Goal: Information Seeking & Learning: Check status

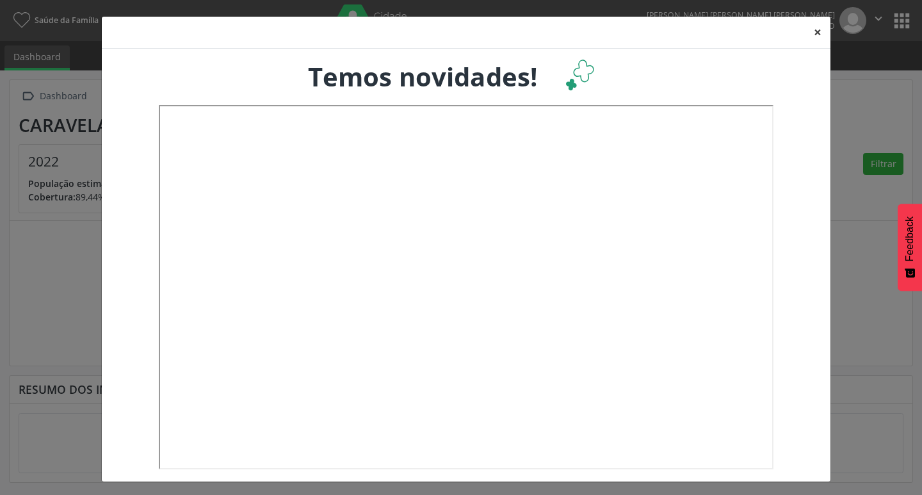
click at [805, 33] on button "×" at bounding box center [818, 32] width 26 height 31
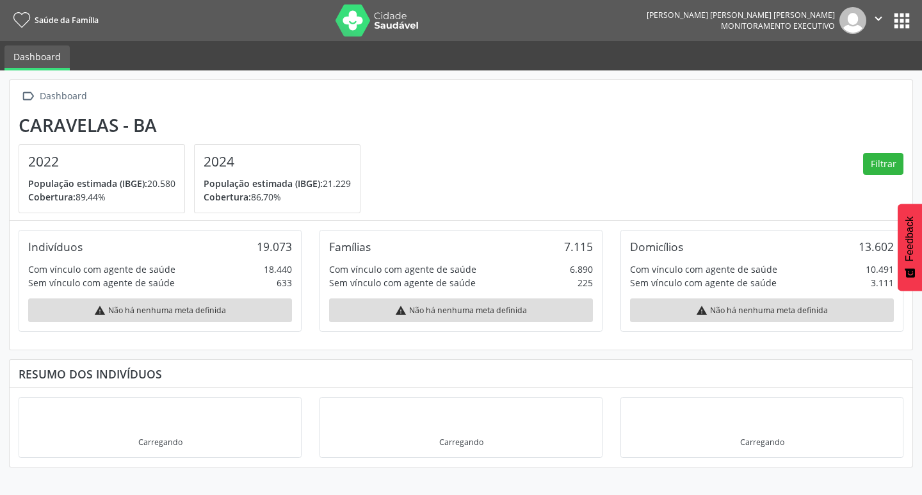
click at [899, 18] on button "apps" at bounding box center [902, 21] width 22 height 22
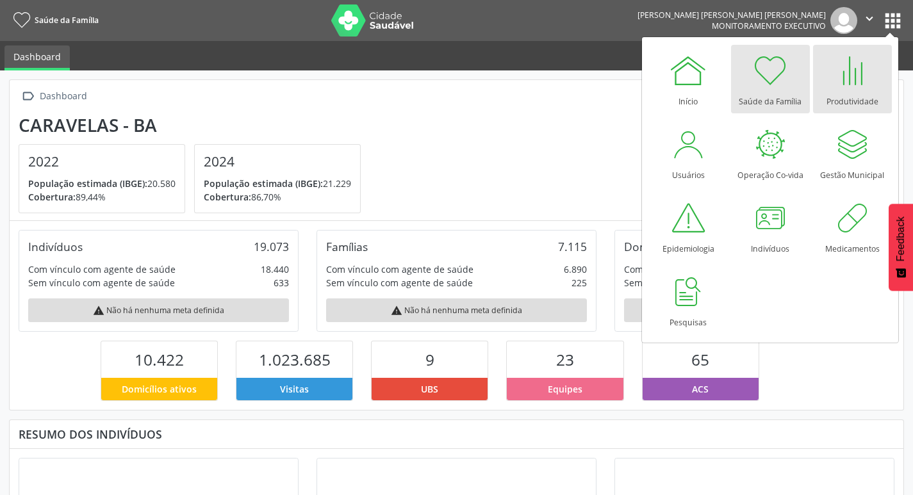
click at [860, 63] on div at bounding box center [852, 70] width 38 height 38
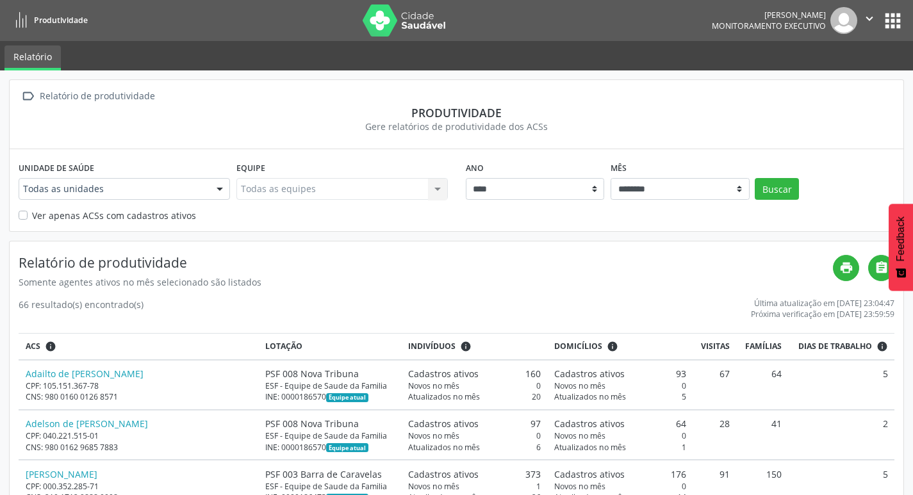
click at [231, 188] on div "Unidade de saúde Todas as unidades Todas as unidades PSF 001 Sede PSF 002 Sede …" at bounding box center [124, 183] width 218 height 50
click at [221, 188] on div at bounding box center [219, 190] width 19 height 22
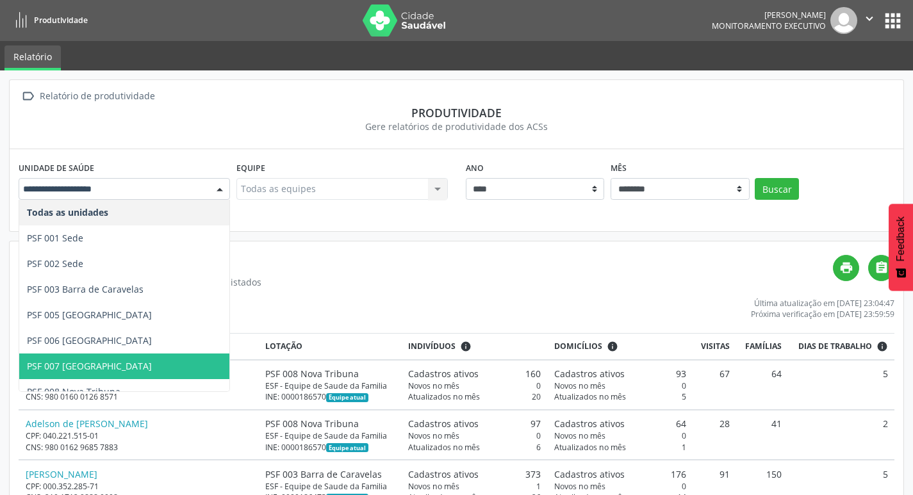
click at [136, 374] on span "PSF 007 [GEOGRAPHIC_DATA]" at bounding box center [124, 367] width 210 height 26
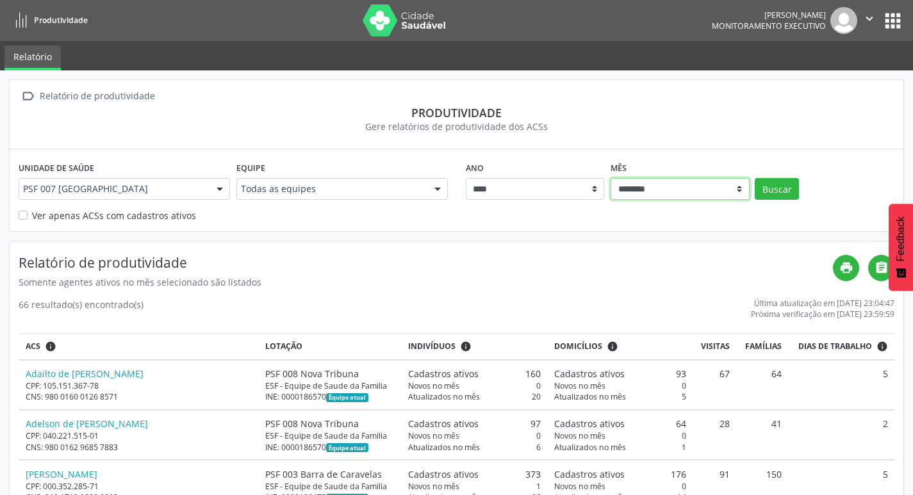
click at [678, 186] on select "******** ****** ***** ***** **** ***** ***** ********* *******" at bounding box center [679, 189] width 139 height 22
click at [610, 178] on select "******** ****** ***** ***** **** ***** ***** ********* *******" at bounding box center [679, 189] width 139 height 22
click at [763, 180] on button "Buscar" at bounding box center [777, 189] width 44 height 22
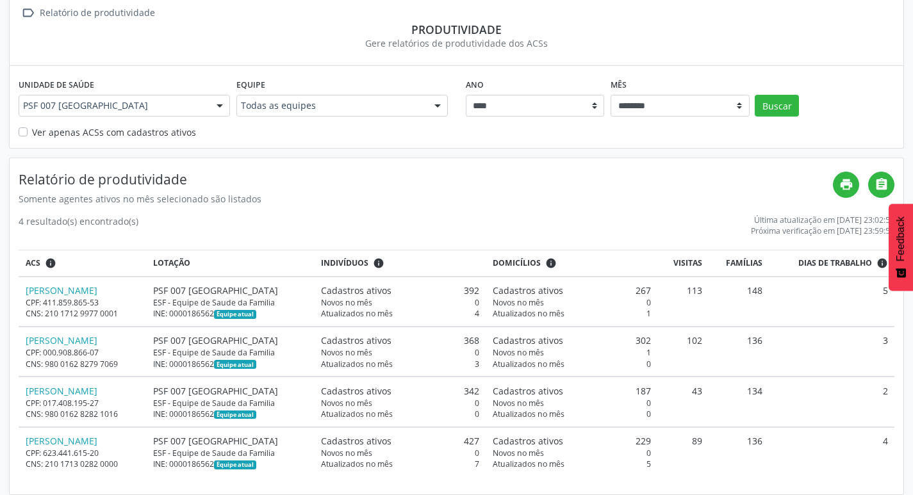
scroll to position [92, 0]
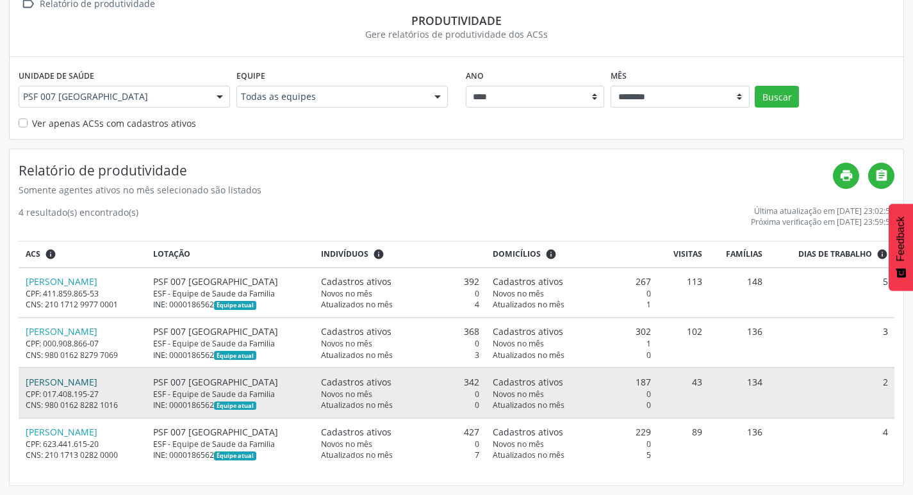
click at [85, 378] on link "[PERSON_NAME]" at bounding box center [62, 382] width 72 height 12
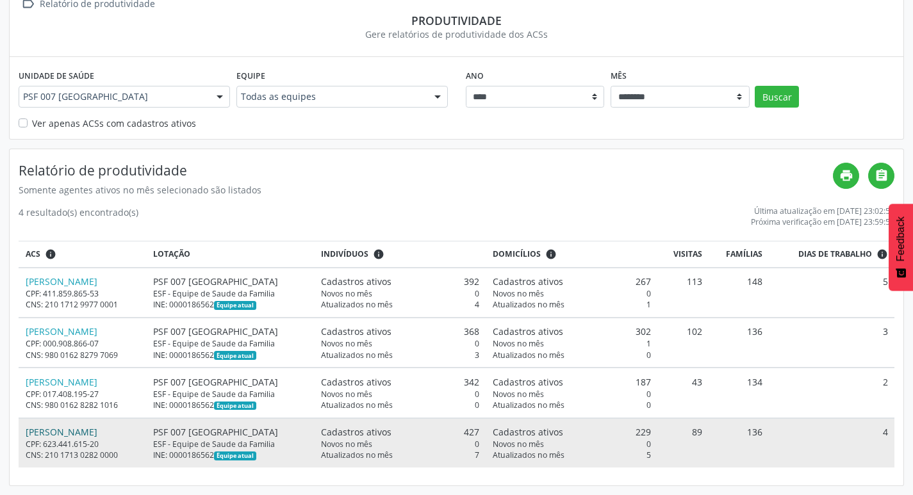
click at [76, 429] on link "[PERSON_NAME]" at bounding box center [62, 432] width 72 height 12
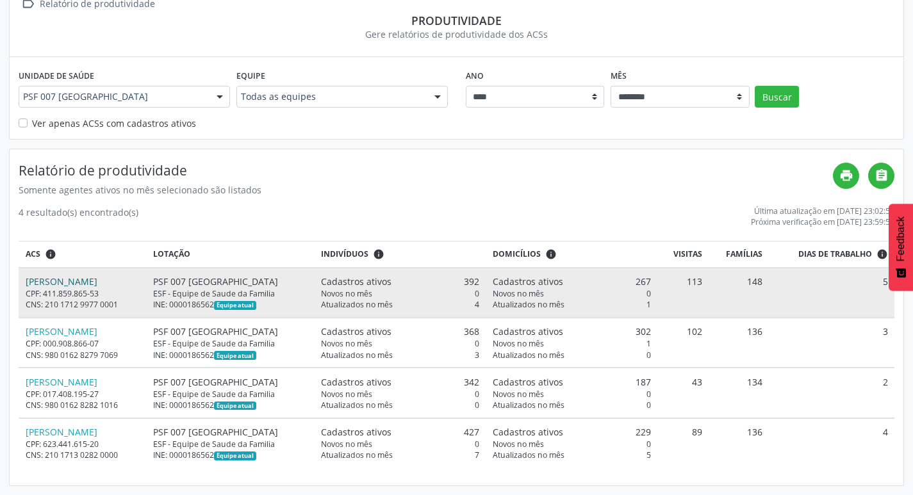
click at [88, 276] on link "[PERSON_NAME]" at bounding box center [62, 281] width 72 height 12
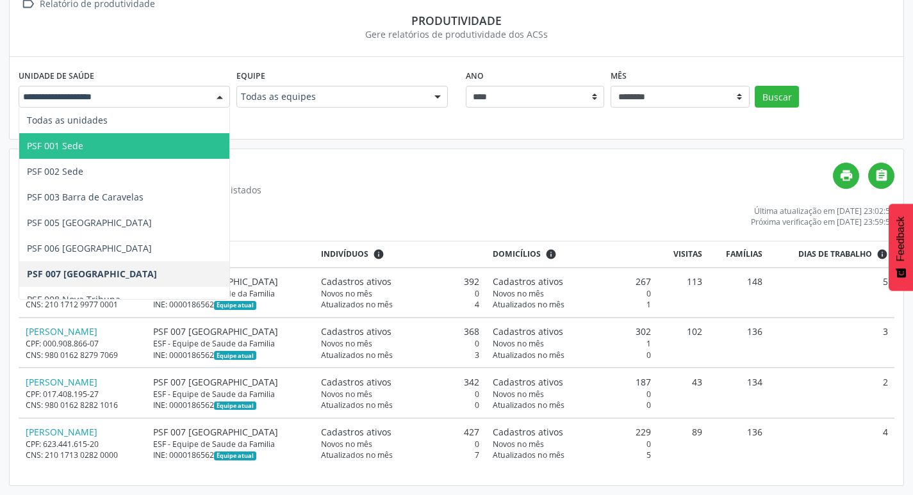
click at [145, 147] on span "PSF 001 Sede" at bounding box center [124, 146] width 210 height 26
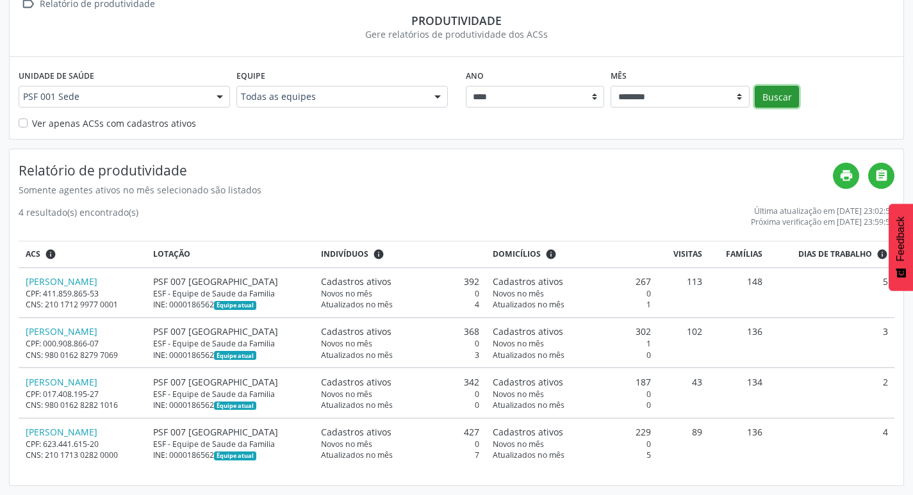
click at [760, 98] on button "Buscar" at bounding box center [777, 97] width 44 height 22
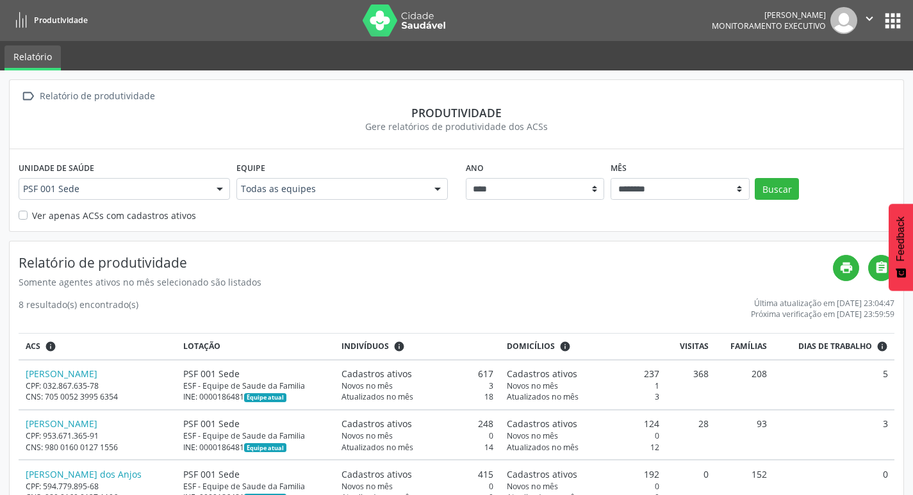
scroll to position [128, 0]
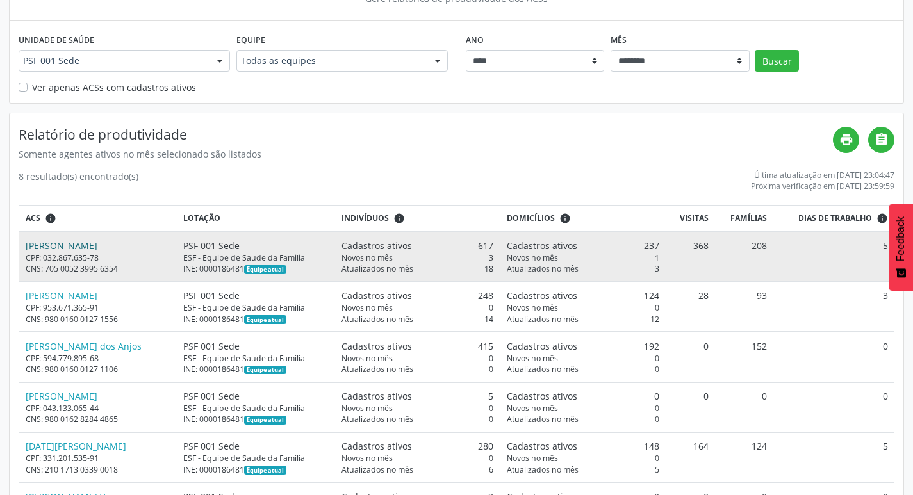
click at [61, 245] on link "[PERSON_NAME]" at bounding box center [62, 246] width 72 height 12
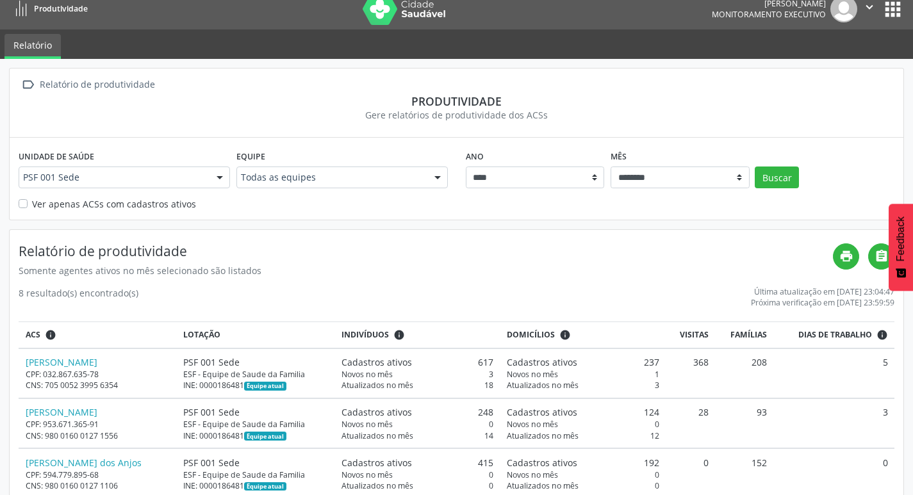
scroll to position [0, 0]
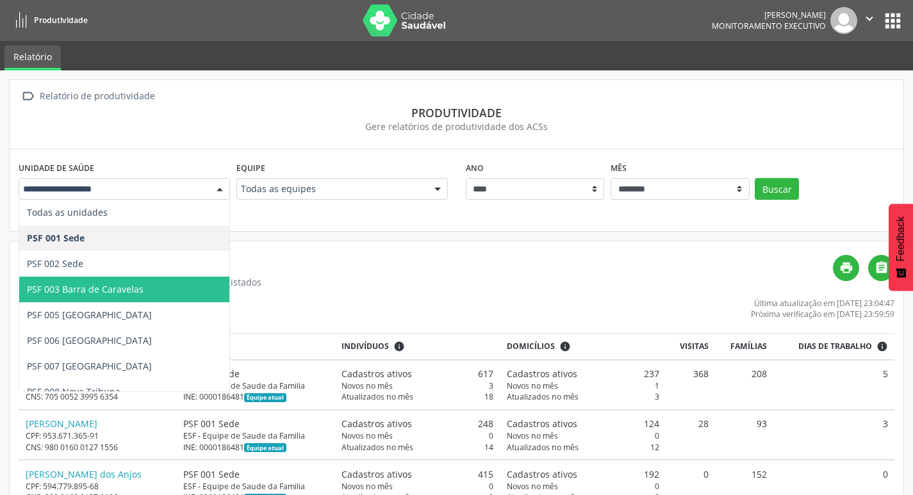
click at [110, 283] on span "PSF 003 Barra de Caravelas" at bounding box center [85, 289] width 117 height 12
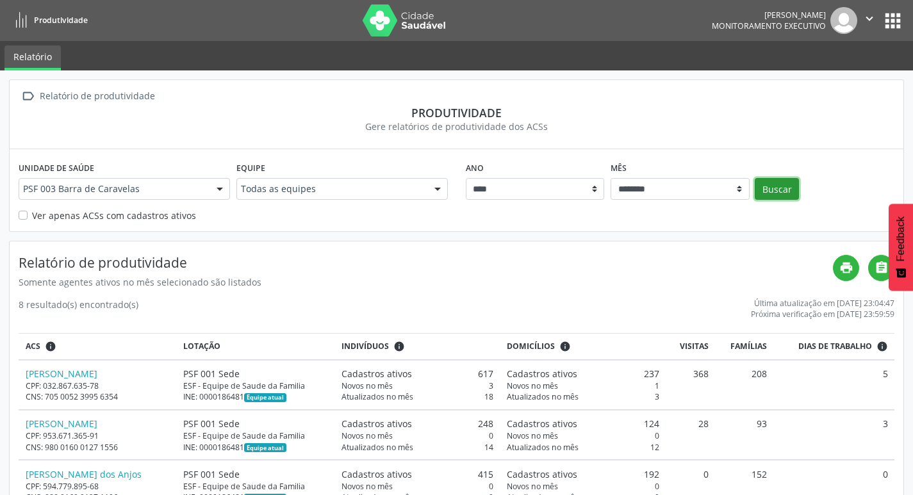
click at [788, 179] on button "Buscar" at bounding box center [777, 189] width 44 height 22
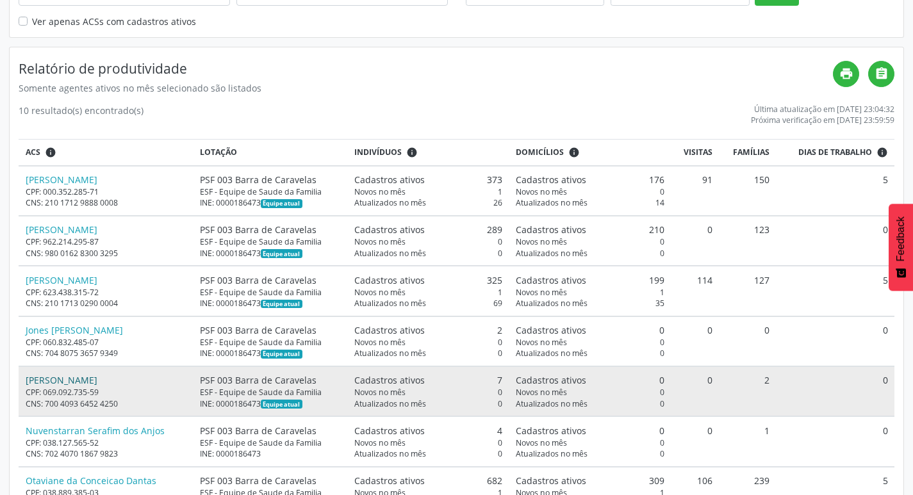
scroll to position [165, 0]
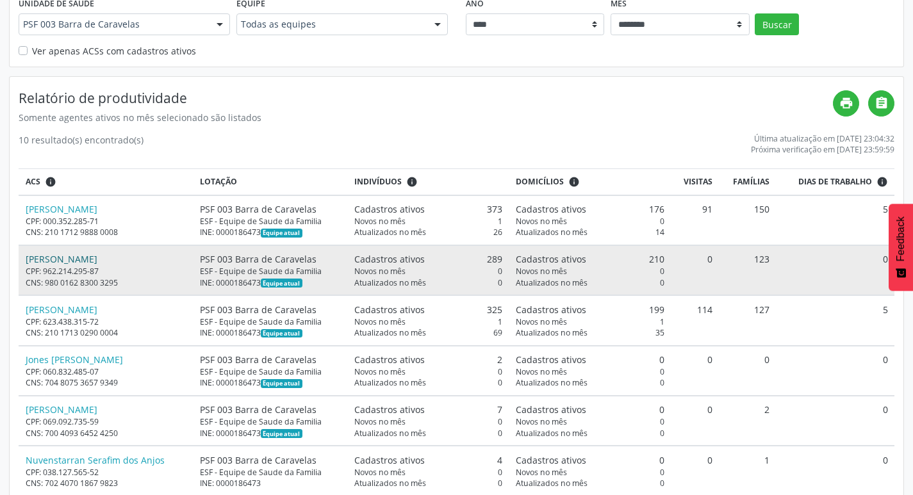
click at [97, 258] on link "[PERSON_NAME]" at bounding box center [62, 259] width 72 height 12
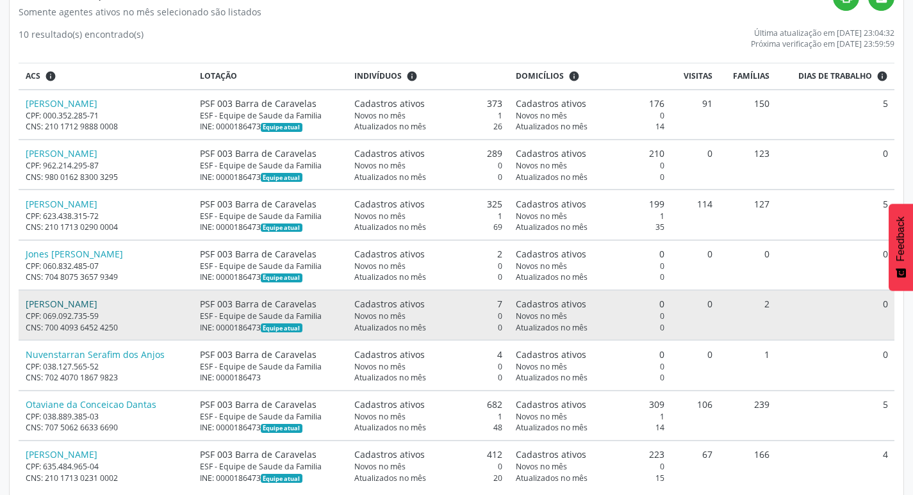
scroll to position [293, 0]
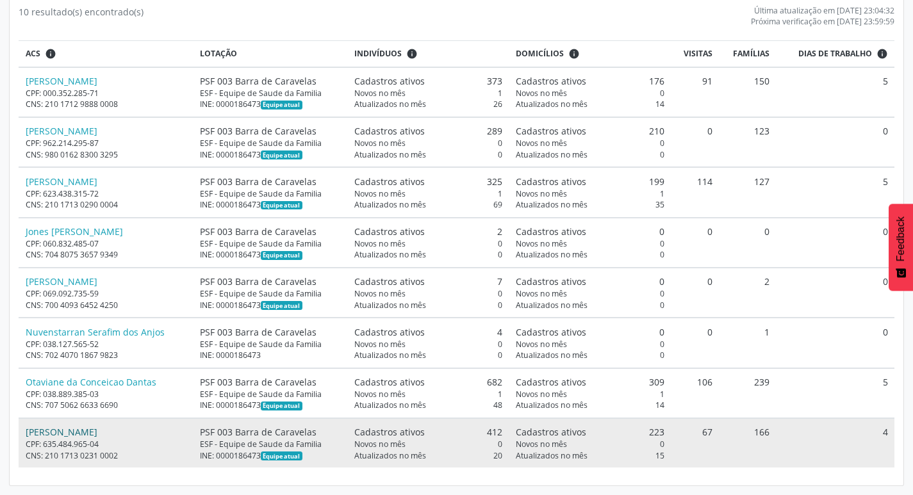
click at [85, 432] on link "[PERSON_NAME]" at bounding box center [62, 432] width 72 height 12
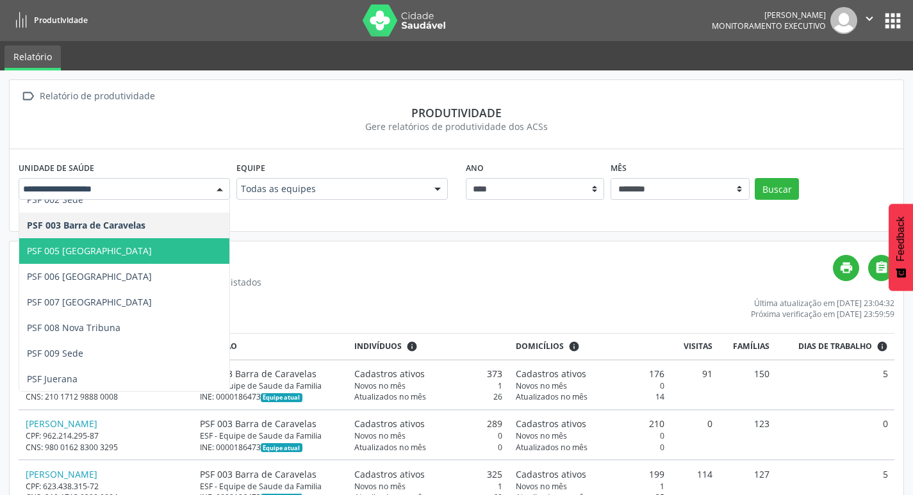
scroll to position [65, 0]
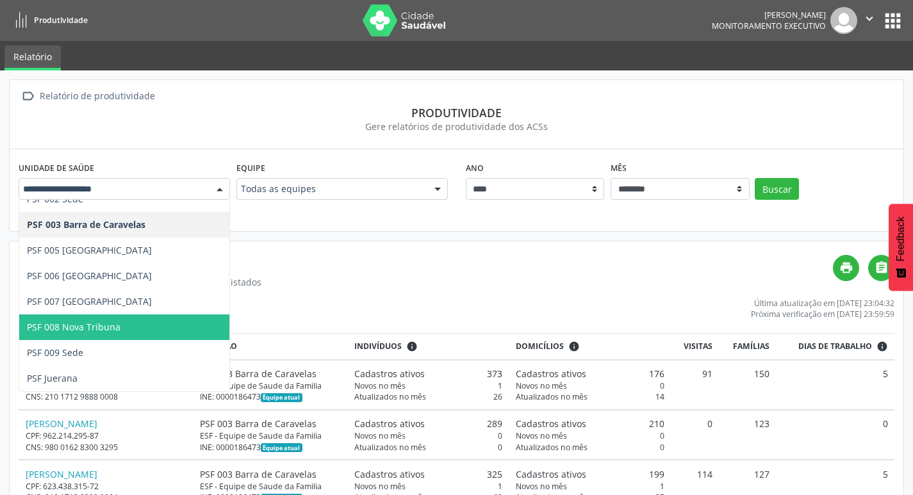
click at [92, 321] on span "PSF 008 Nova Tribuna" at bounding box center [74, 327] width 94 height 12
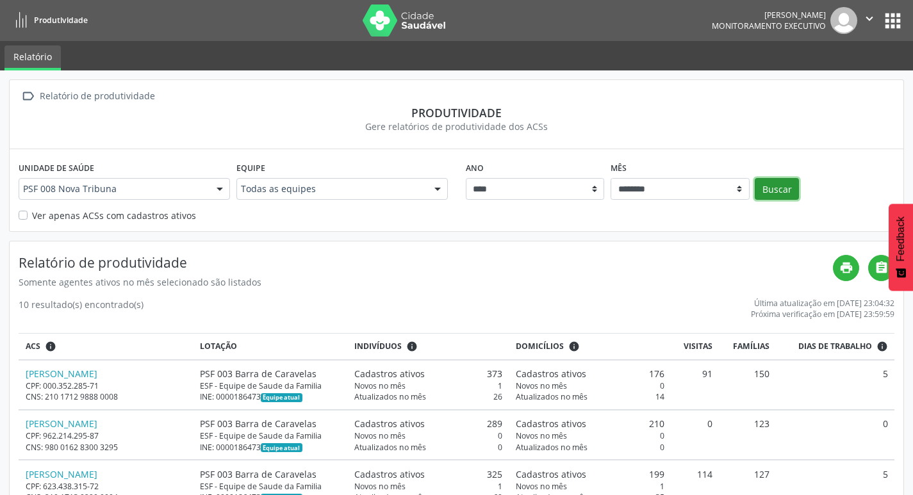
click at [767, 187] on button "Buscar" at bounding box center [777, 189] width 44 height 22
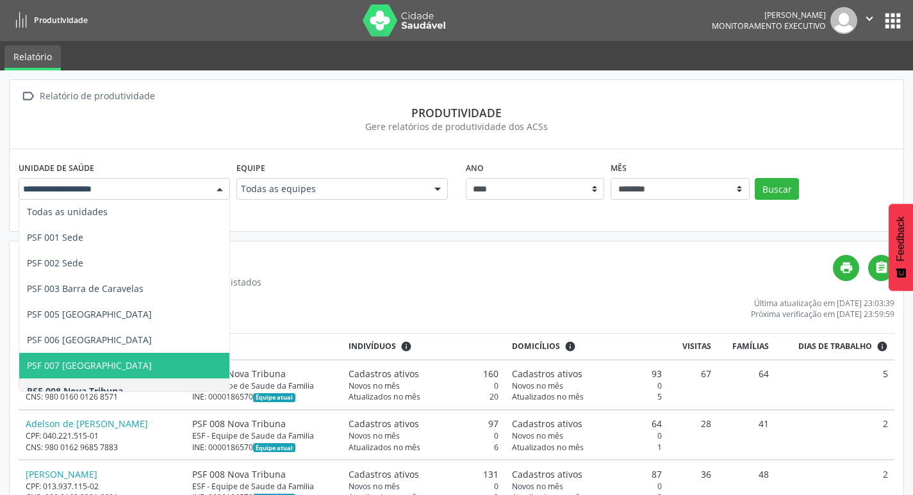
scroll to position [0, 0]
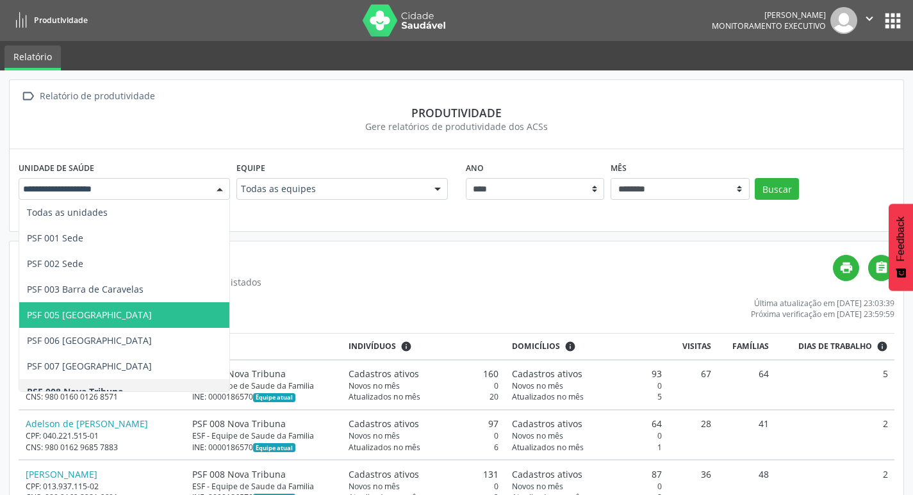
click at [105, 307] on span "PSF 005 [GEOGRAPHIC_DATA]" at bounding box center [124, 315] width 210 height 26
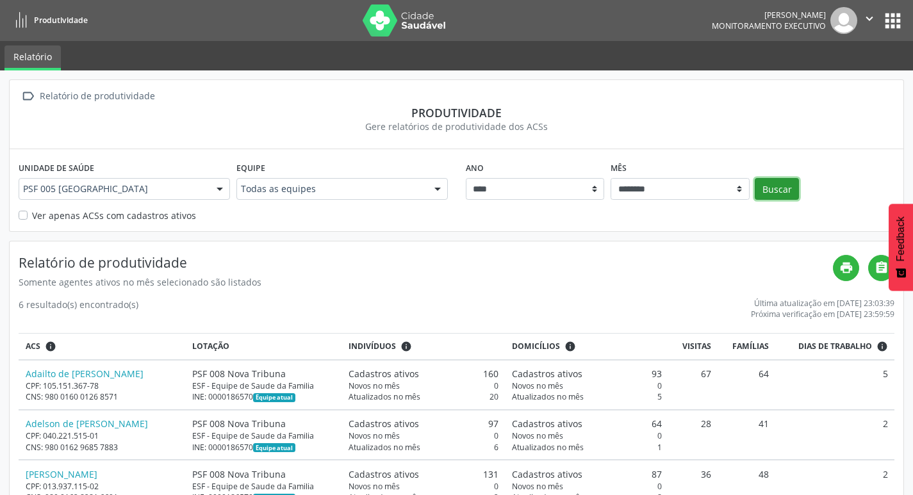
click at [766, 191] on button "Buscar" at bounding box center [777, 189] width 44 height 22
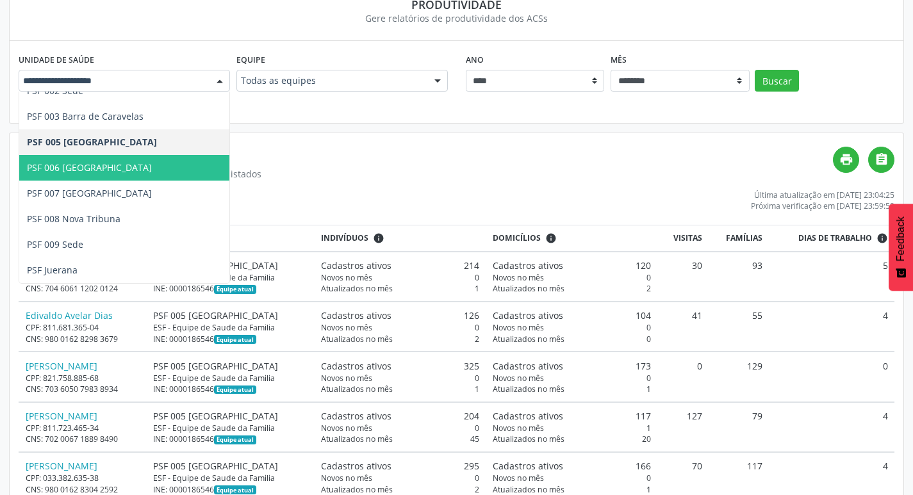
scroll to position [129, 0]
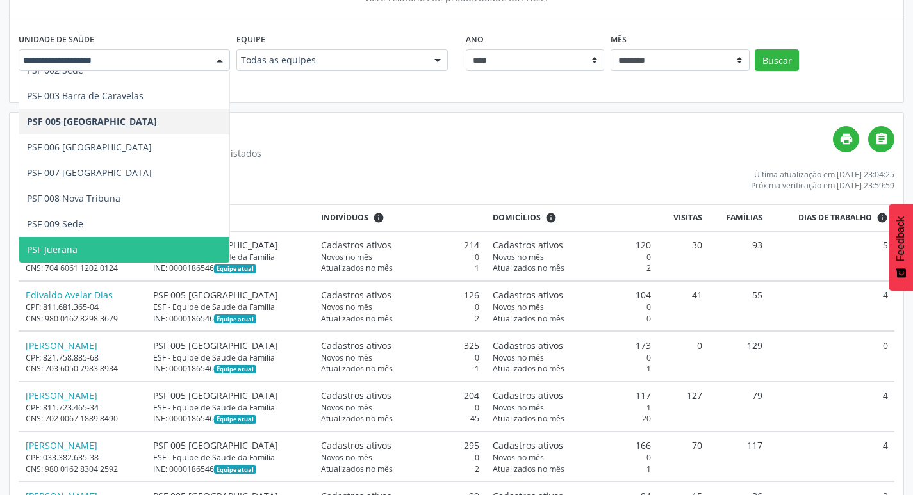
click at [110, 247] on span "PSF Juerana" at bounding box center [124, 250] width 210 height 26
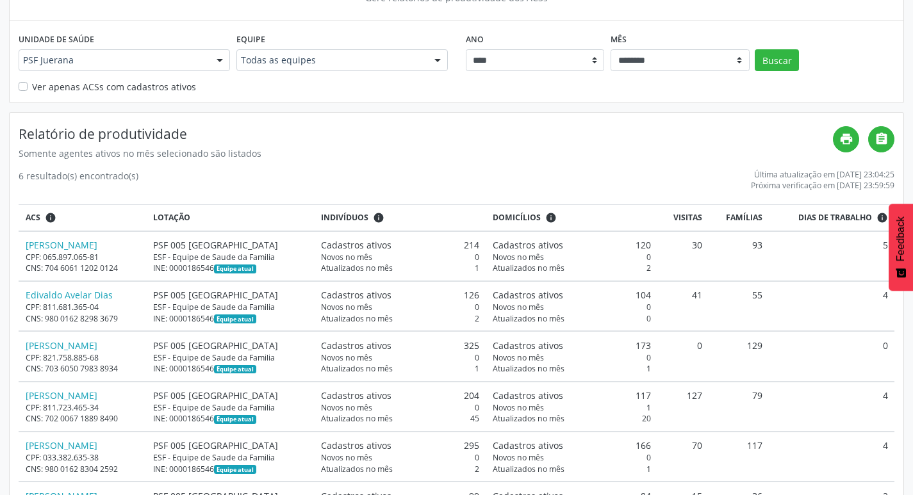
click at [195, 52] on div "PSF Juerana" at bounding box center [124, 60] width 211 height 22
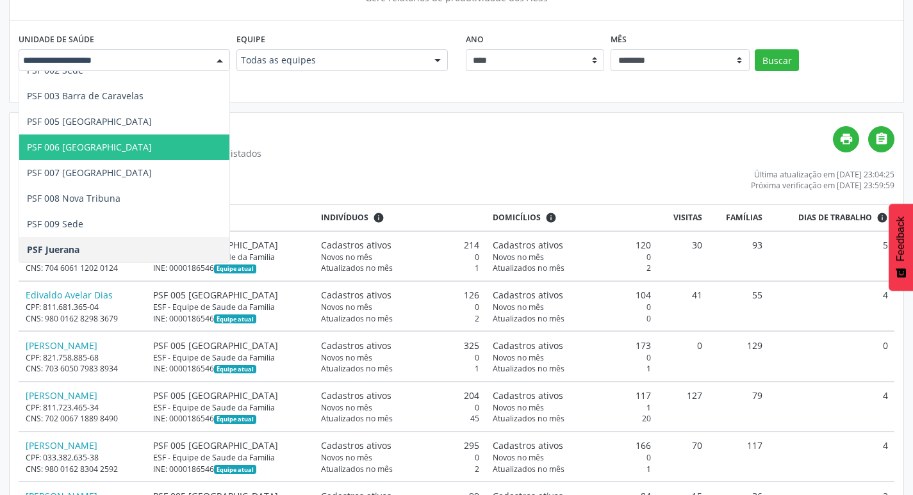
scroll to position [1, 0]
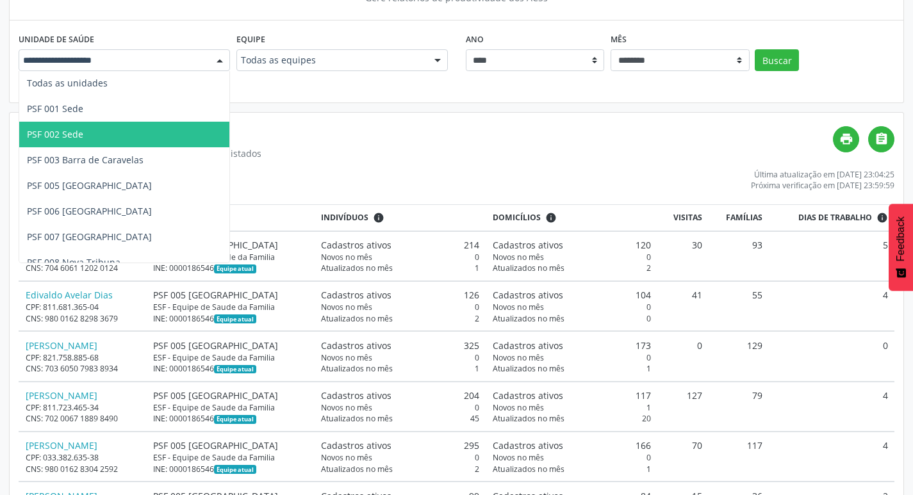
click at [134, 135] on span "PSF 002 Sede" at bounding box center [124, 135] width 210 height 26
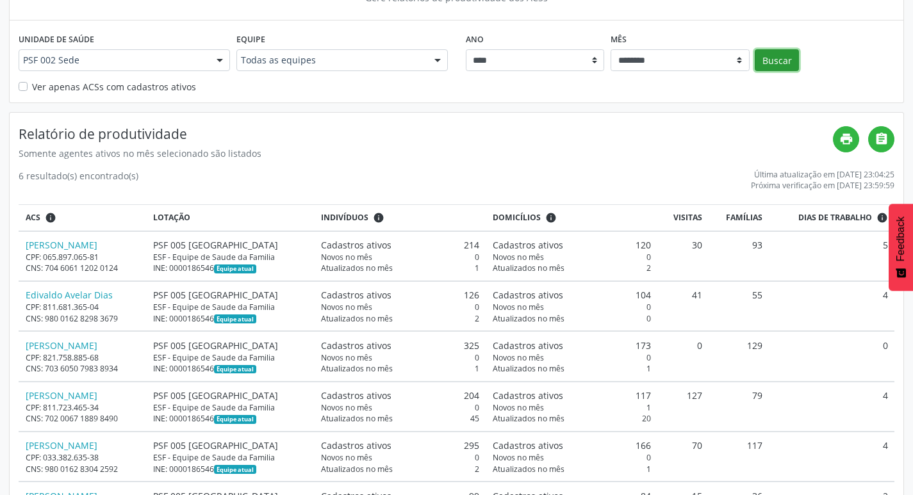
click at [765, 60] on button "Buscar" at bounding box center [777, 60] width 44 height 22
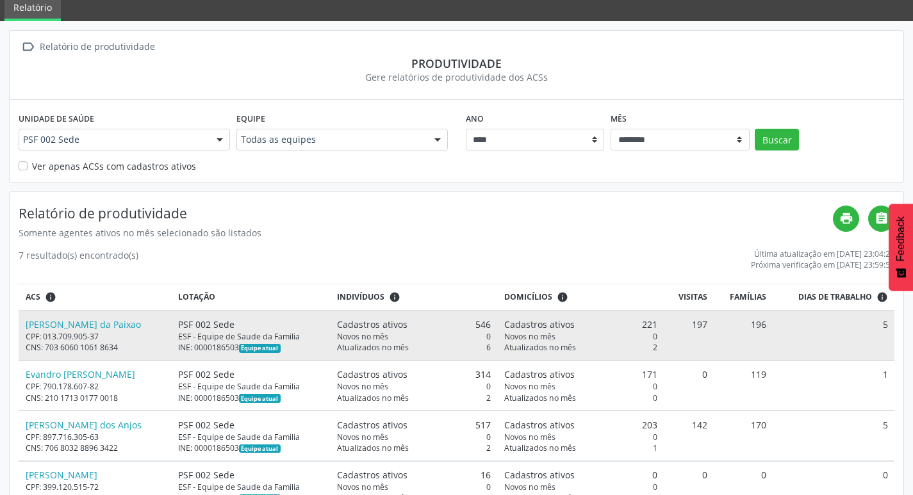
scroll to position [64, 0]
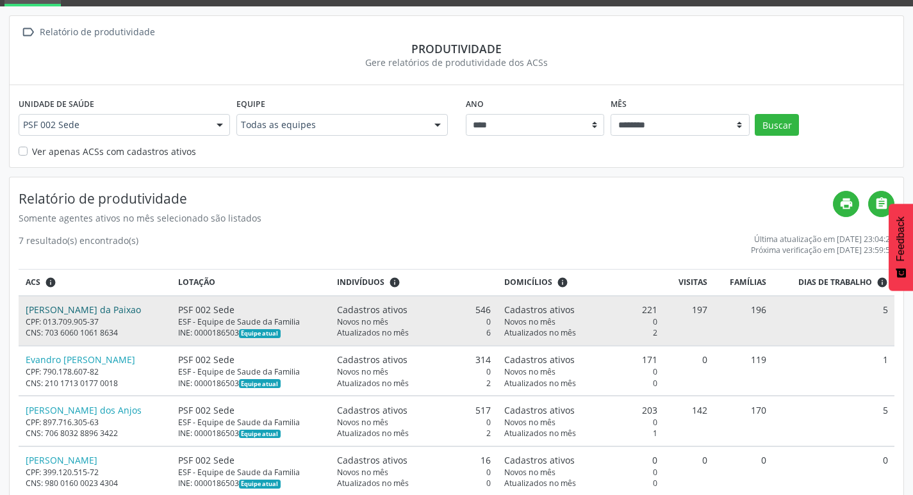
click at [101, 309] on link "[PERSON_NAME] da Paixao" at bounding box center [83, 310] width 115 height 12
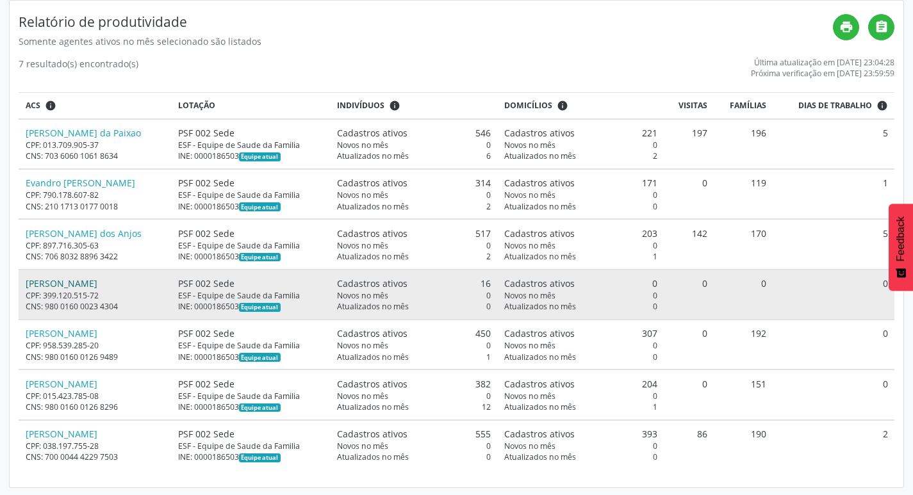
scroll to position [243, 0]
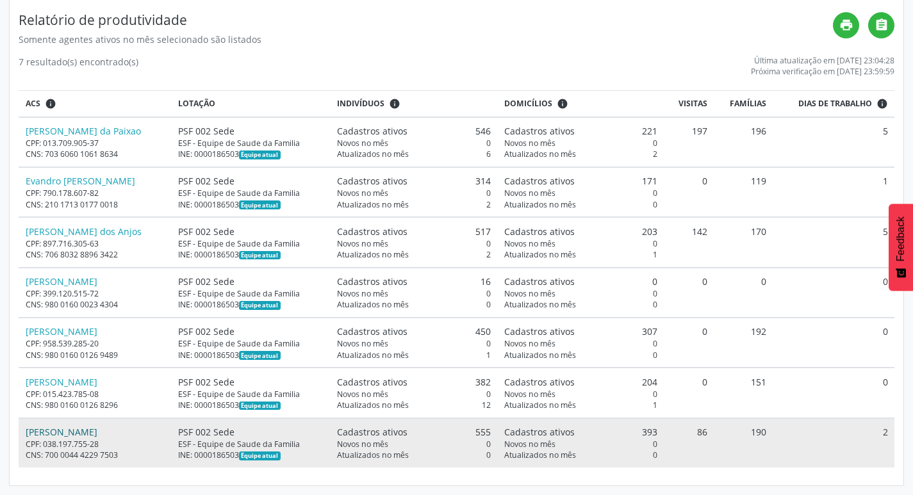
click at [97, 429] on link "[PERSON_NAME]" at bounding box center [62, 432] width 72 height 12
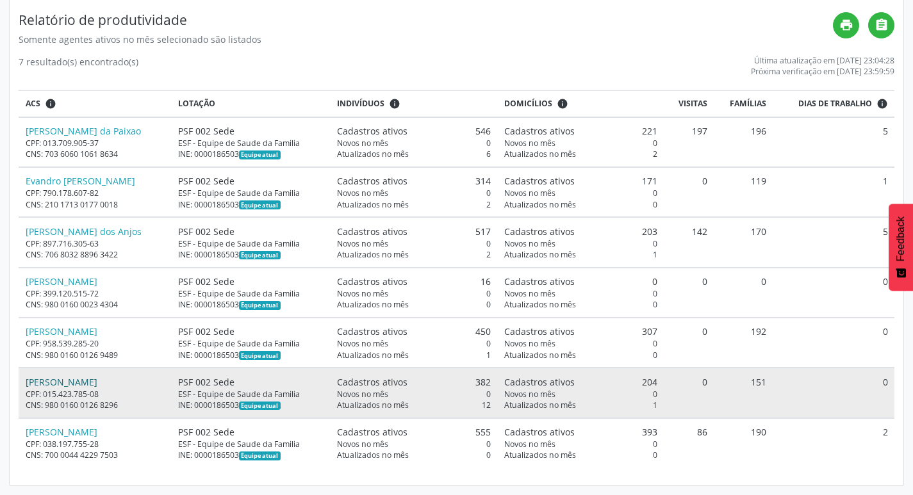
click at [97, 383] on link "[PERSON_NAME]" at bounding box center [62, 382] width 72 height 12
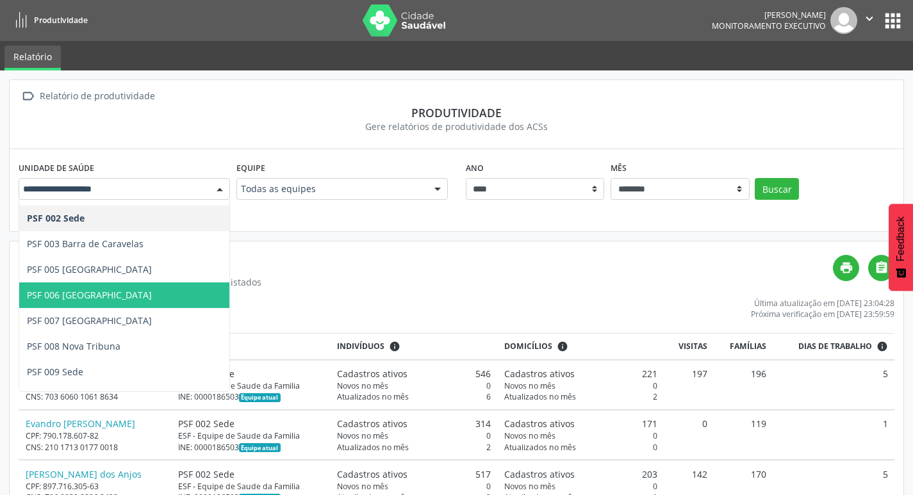
scroll to position [65, 0]
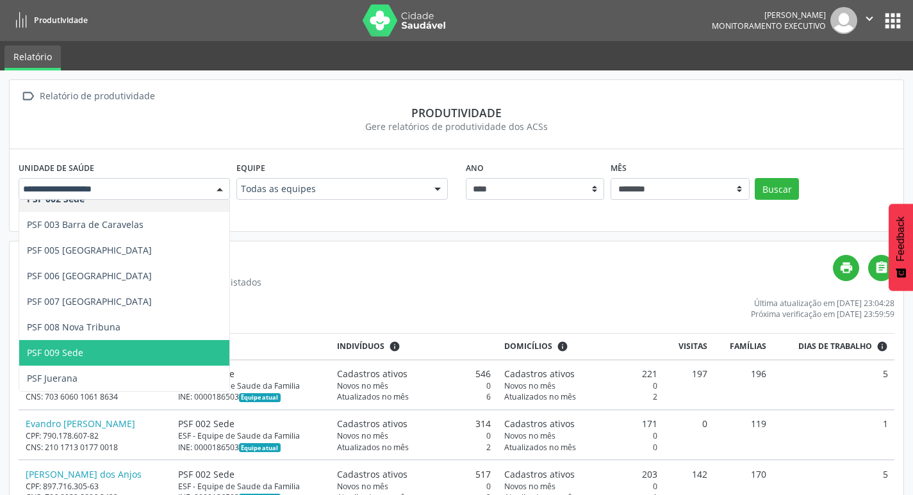
click at [91, 354] on span "PSF 009 Sede" at bounding box center [124, 353] width 210 height 26
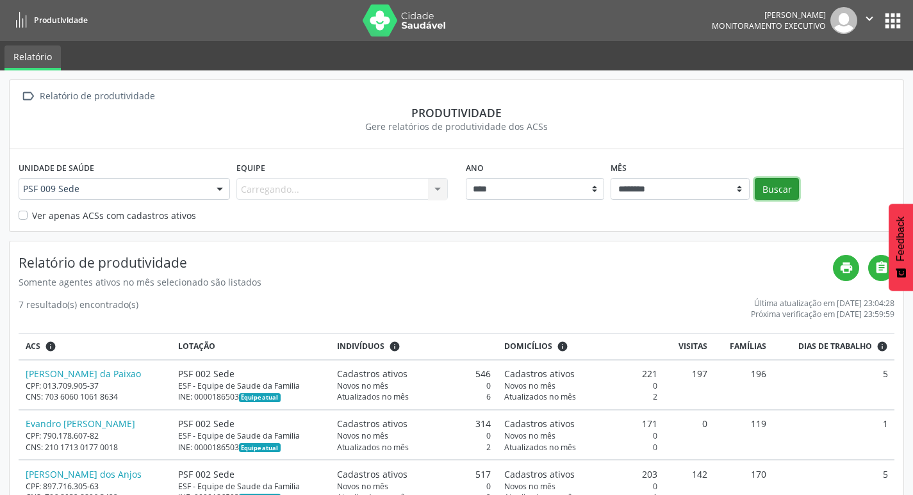
click at [762, 192] on button "Buscar" at bounding box center [777, 189] width 44 height 22
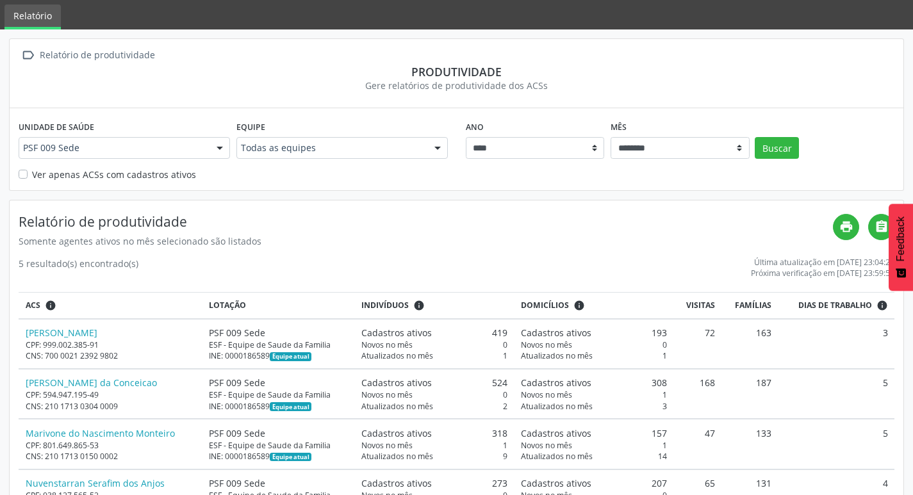
scroll to position [92, 0]
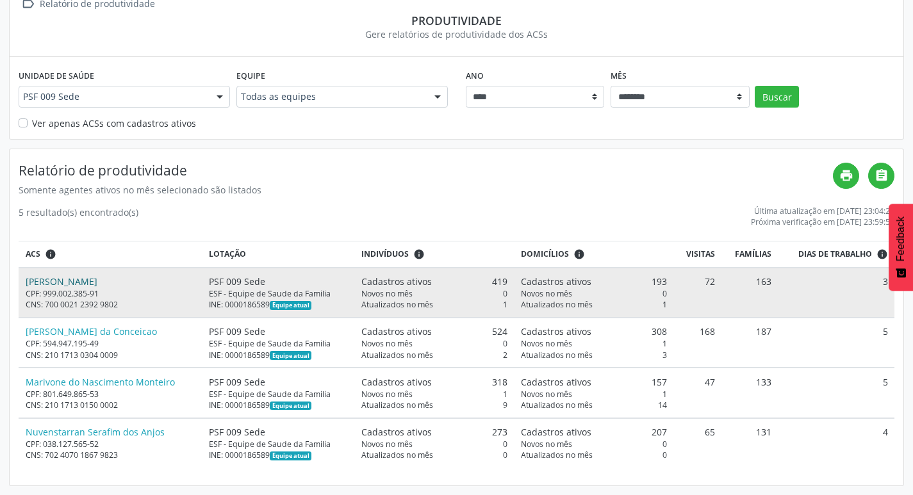
click at [97, 276] on link "[PERSON_NAME]" at bounding box center [62, 281] width 72 height 12
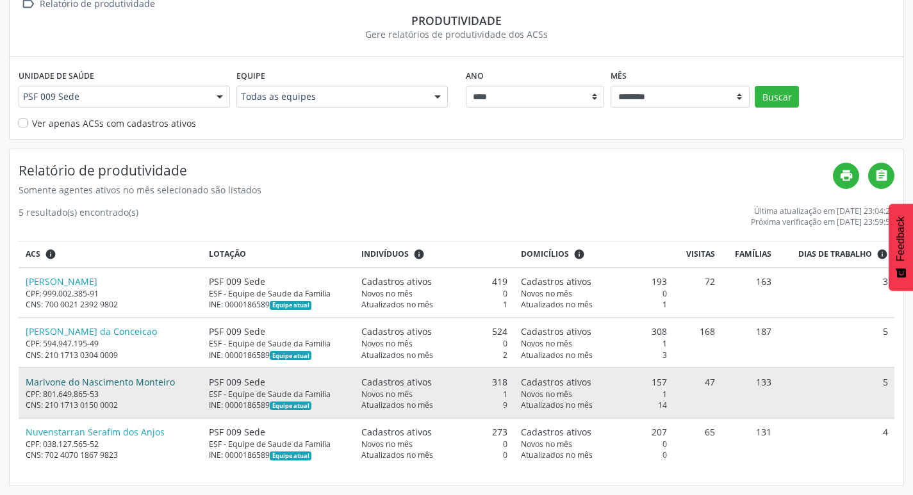
click at [48, 379] on link "Marivone do Nascimento Monteiro" at bounding box center [100, 382] width 149 height 12
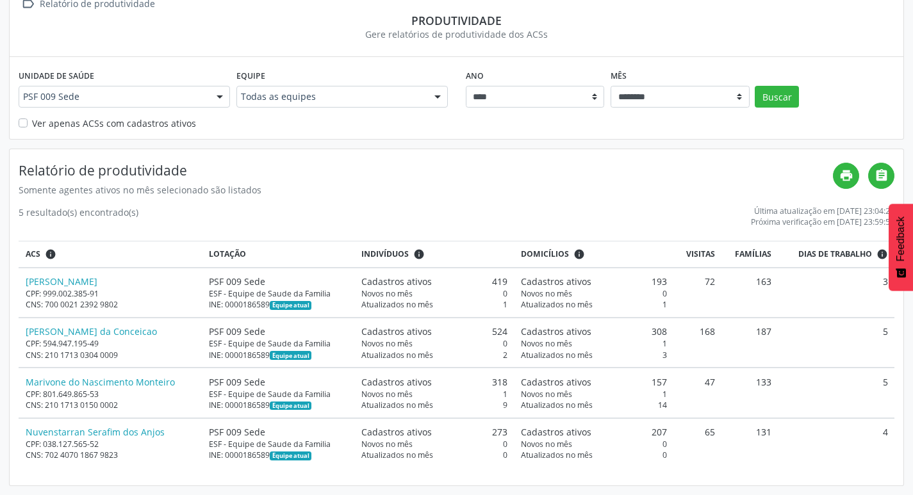
click at [402, 178] on h4 "Relatório de produtividade" at bounding box center [426, 171] width 814 height 16
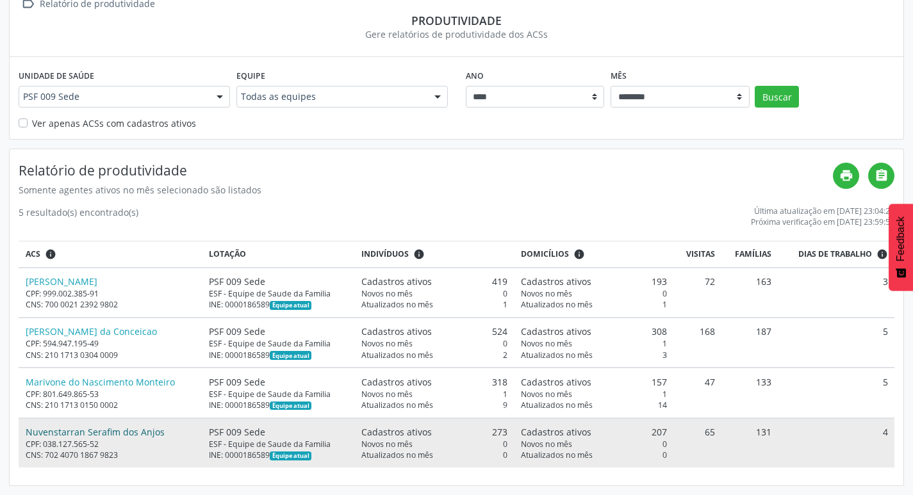
click at [89, 429] on link "Nuvenstarran Serafim dos Anjos" at bounding box center [95, 432] width 139 height 12
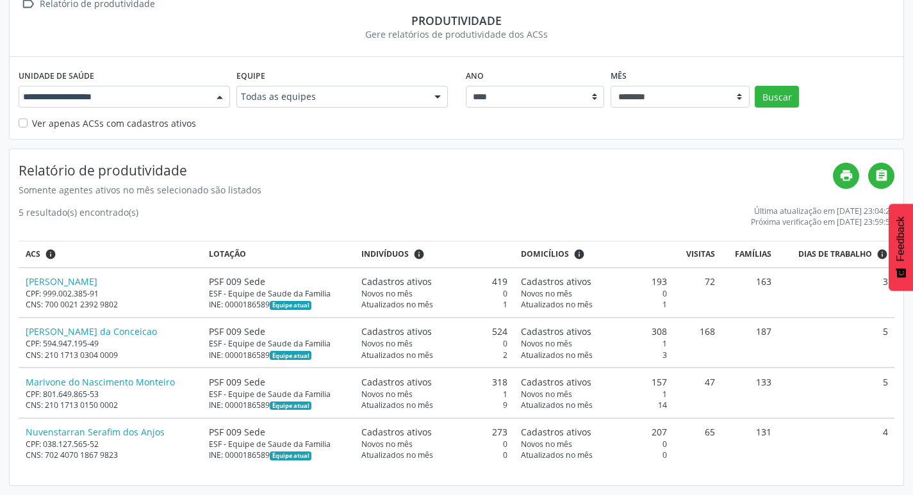
click at [162, 88] on div at bounding box center [124, 97] width 211 height 22
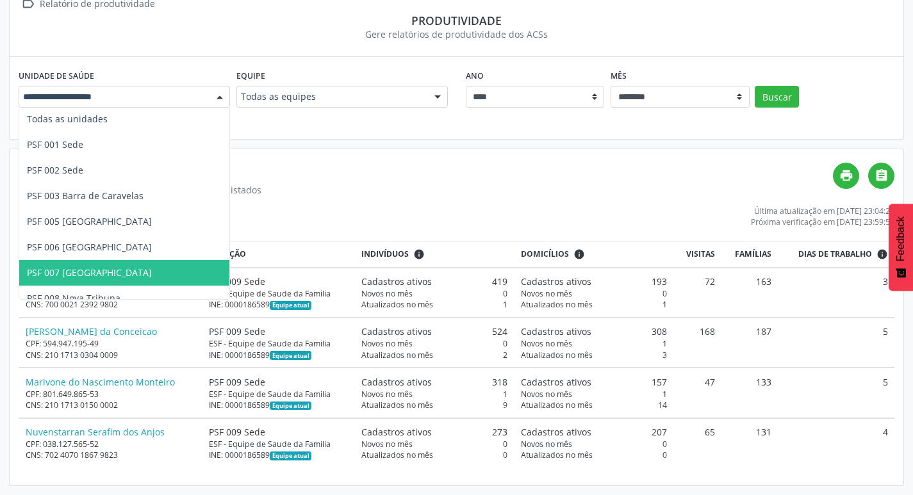
scroll to position [0, 0]
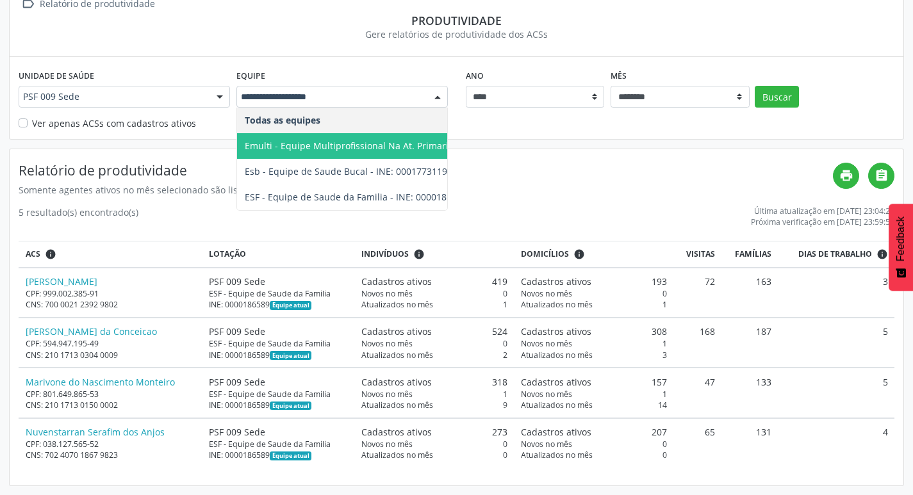
click at [412, 151] on span "Emulti - Equipe Multiprofissional Na At. Primaria A Saude - INE: 0000186511" at bounding box center [408, 146] width 326 height 12
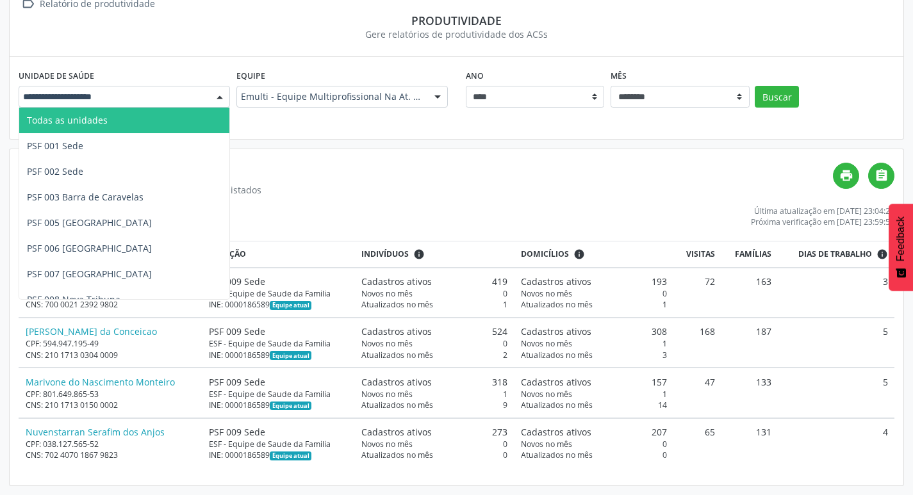
click at [181, 113] on span "Todas as unidades" at bounding box center [124, 121] width 210 height 26
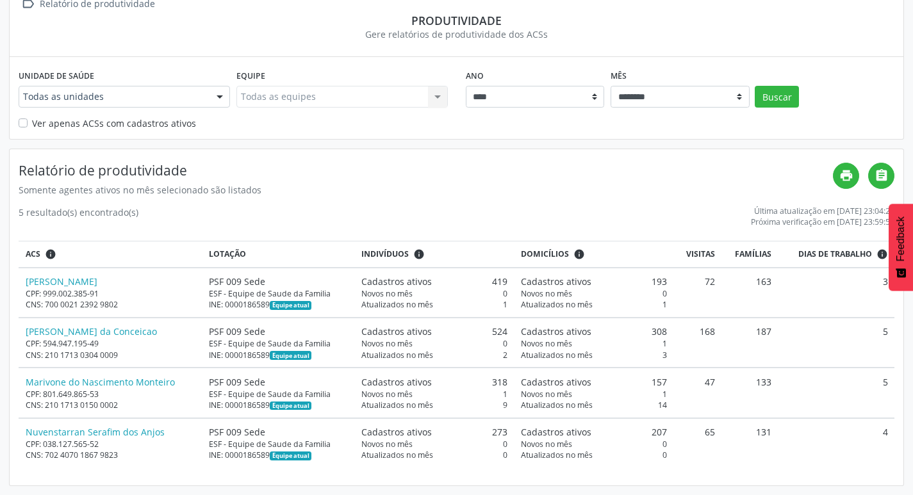
click at [391, 93] on div "Todas as equipes Todas as equipes Nenhum resultado encontrado para: " " Não há …" at bounding box center [341, 97] width 211 height 22
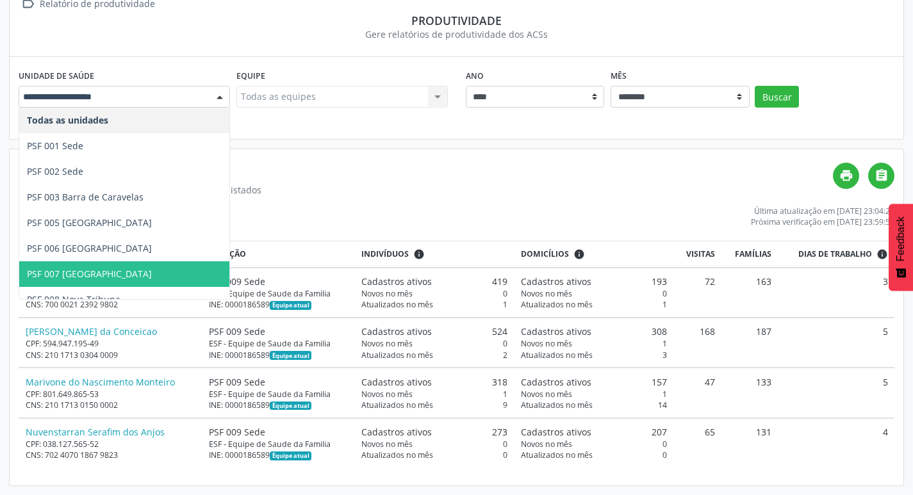
click at [117, 262] on span "PSF 007 [GEOGRAPHIC_DATA]" at bounding box center [124, 274] width 210 height 26
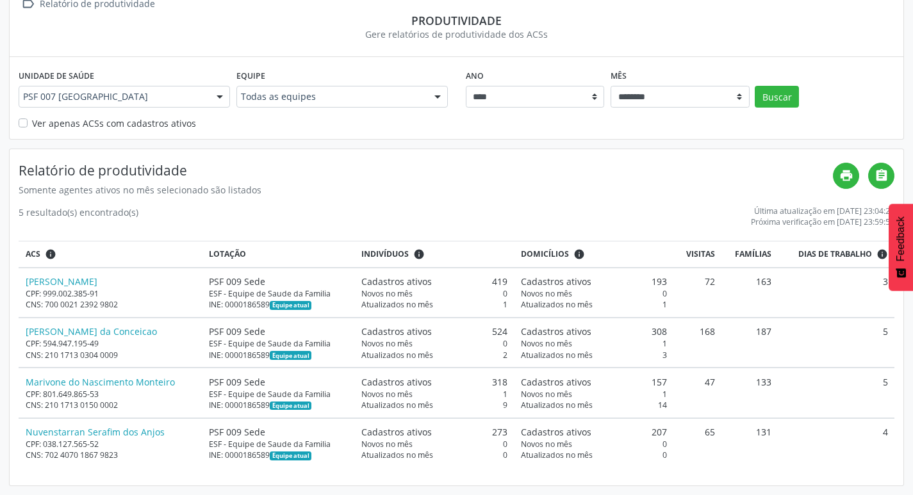
click at [423, 97] on div "Todas as equipes Todas as equipes Esb - Equipe de Saude Bucal - INE: 0001773097…" at bounding box center [341, 97] width 211 height 22
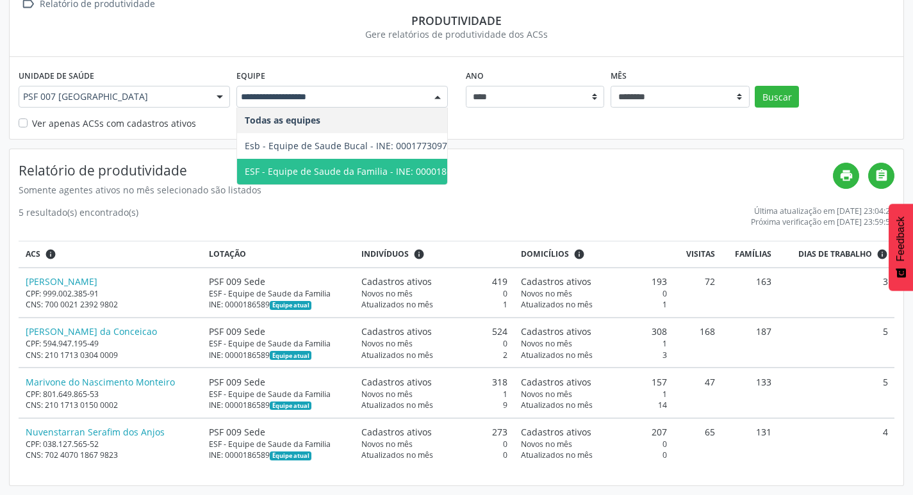
click at [373, 165] on span "ESF - Equipe de Saude da Familia - INE: 0000186562" at bounding box center [356, 171] width 222 height 12
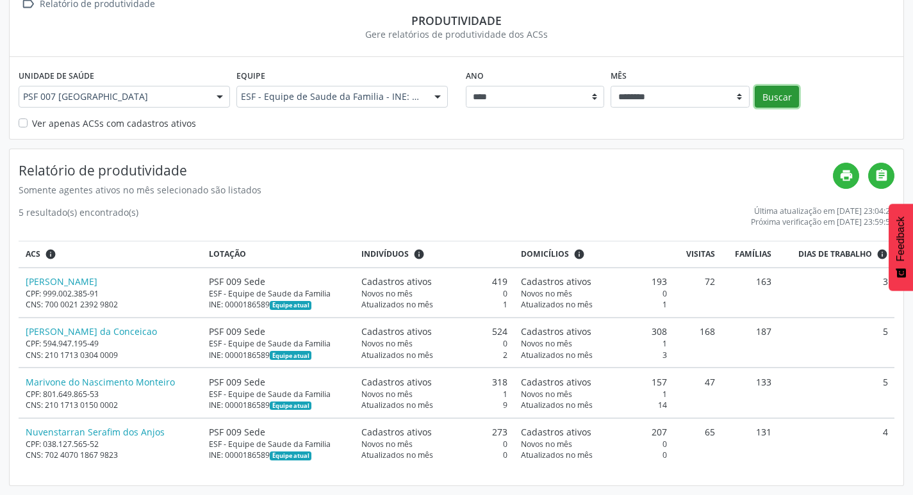
click at [769, 89] on button "Buscar" at bounding box center [777, 97] width 44 height 22
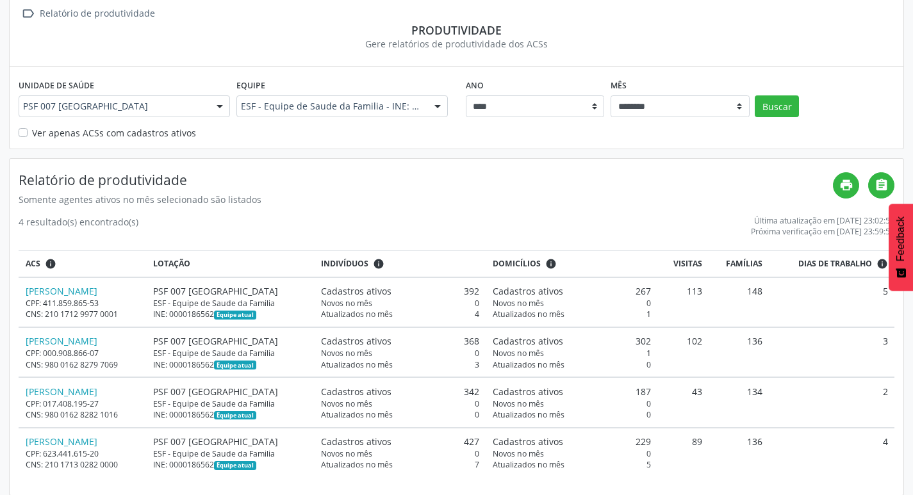
scroll to position [92, 0]
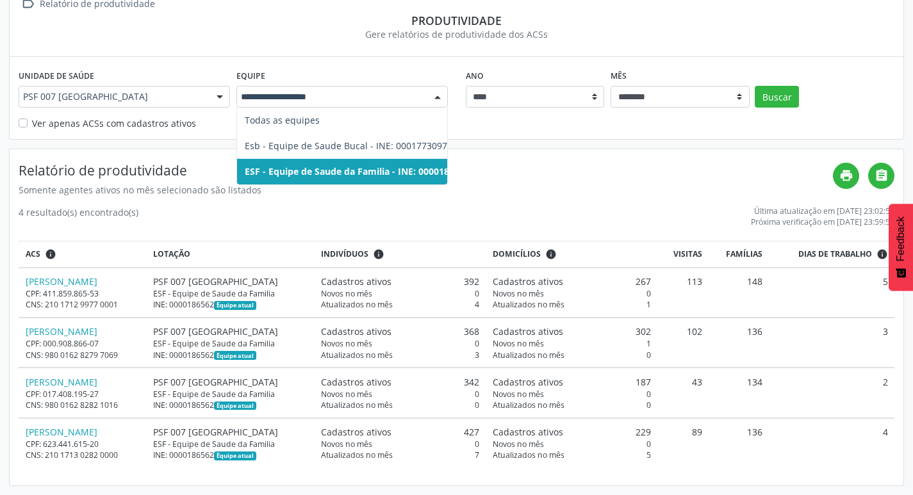
click at [425, 95] on div "Todas as equipes Esb - Equipe de Saude Bucal - INE: 0001773097 ESF - Equipe de …" at bounding box center [341, 97] width 211 height 22
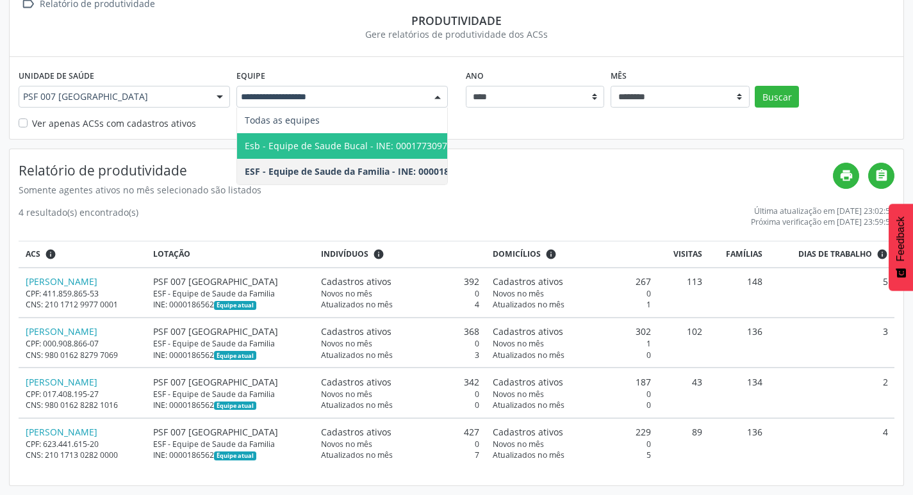
click at [335, 141] on span "Esb - Equipe de Saude Bucal - INE: 0001773097" at bounding box center [346, 146] width 202 height 12
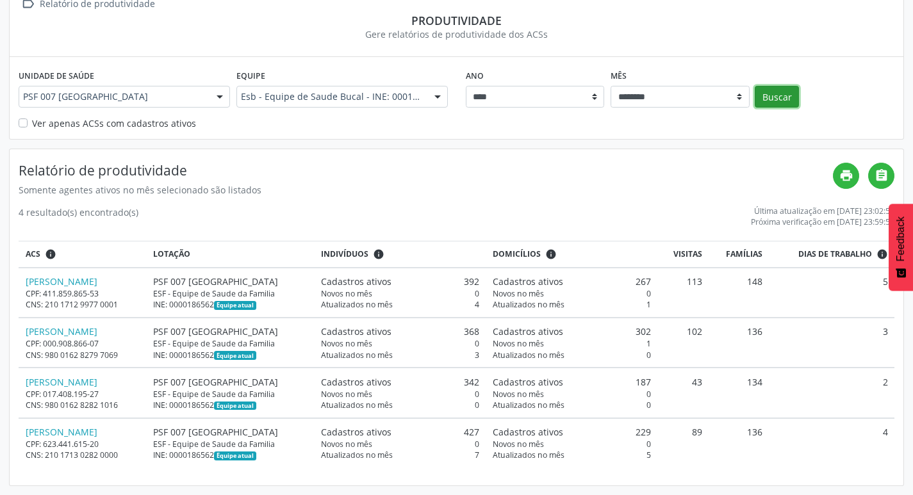
click at [790, 97] on button "Buscar" at bounding box center [777, 97] width 44 height 22
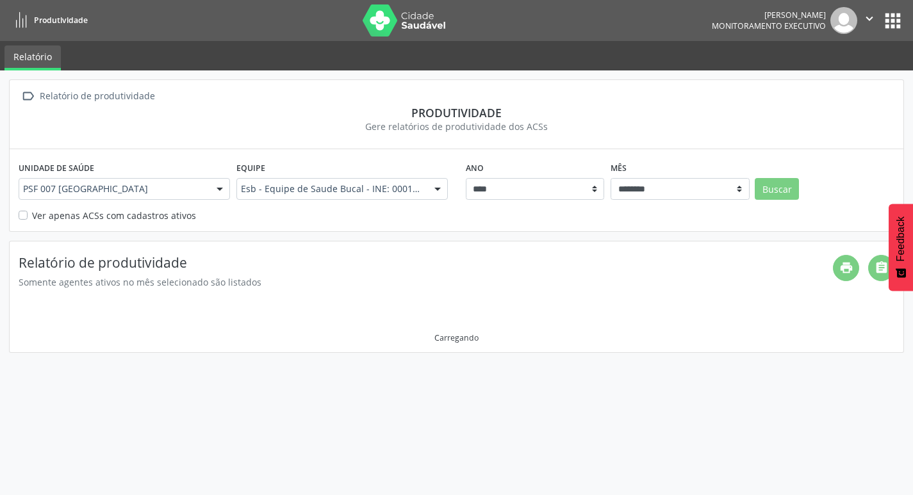
scroll to position [0, 0]
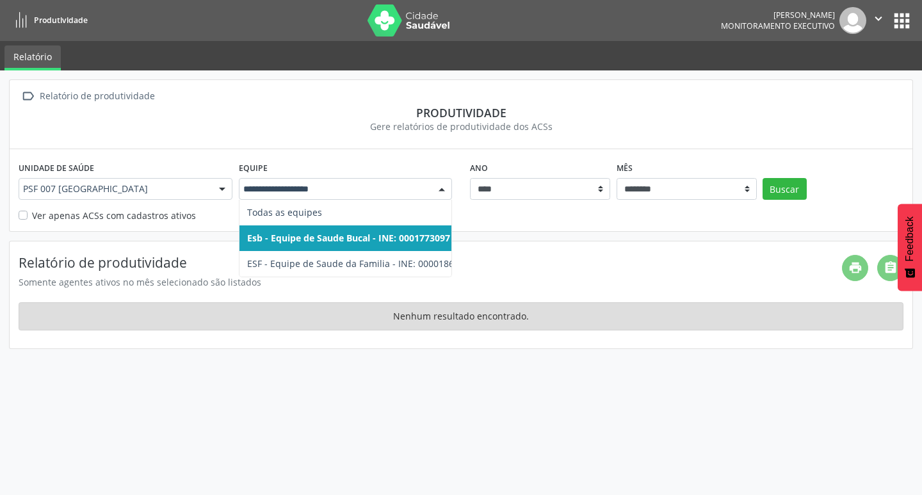
click at [405, 233] on span "Esb - Equipe de Saude Bucal - INE: 0001773097" at bounding box center [348, 238] width 203 height 12
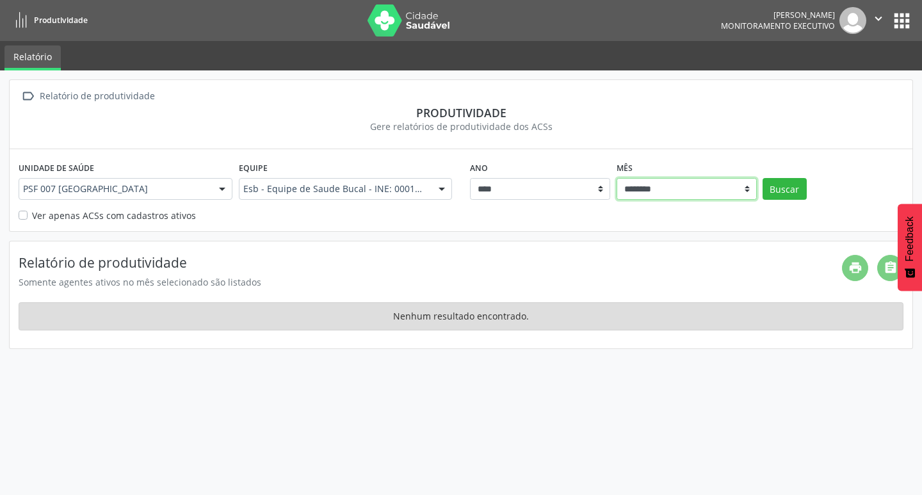
click at [657, 183] on select "******** ****** ***** ***** **** ***** ***** ********* *******" at bounding box center [687, 189] width 140 height 22
click at [617, 178] on select "******** ****** ***** ***** **** ***** ***** ********* *******" at bounding box center [687, 189] width 140 height 22
click at [780, 184] on button "Buscar" at bounding box center [785, 189] width 44 height 22
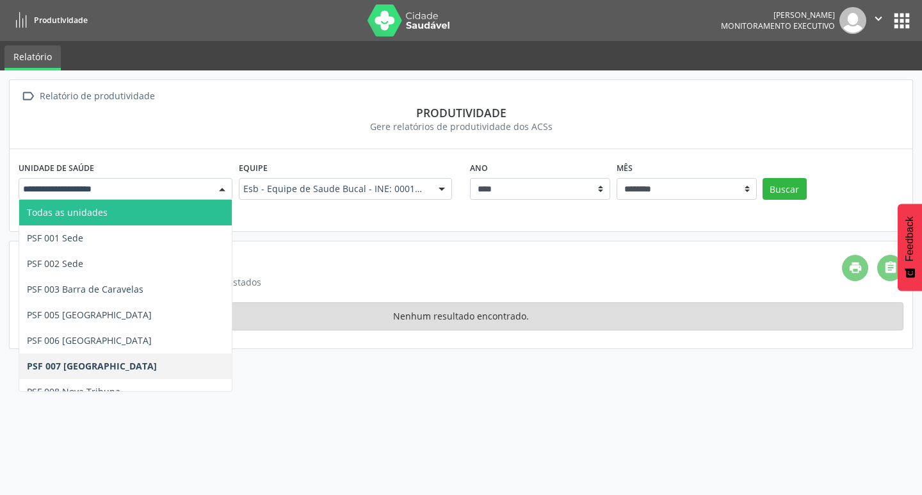
click at [139, 207] on span "Todas as unidades" at bounding box center [125, 213] width 213 height 26
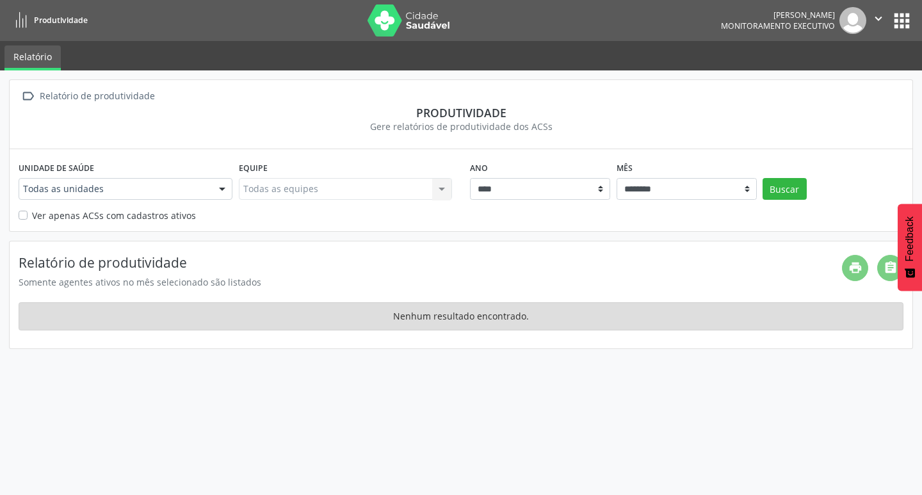
click at [436, 185] on div "Todas as equipes Todas as equipes Nenhum resultado encontrado para: " " Não há …" at bounding box center [346, 189] width 214 height 22
click at [745, 188] on select "******** ****** ***** ***** **** ***** ***** ********* *******" at bounding box center [687, 189] width 140 height 22
select select "**"
click at [617, 178] on select "******** ****** ***** ***** **** ***** ***** ********* *******" at bounding box center [687, 189] width 140 height 22
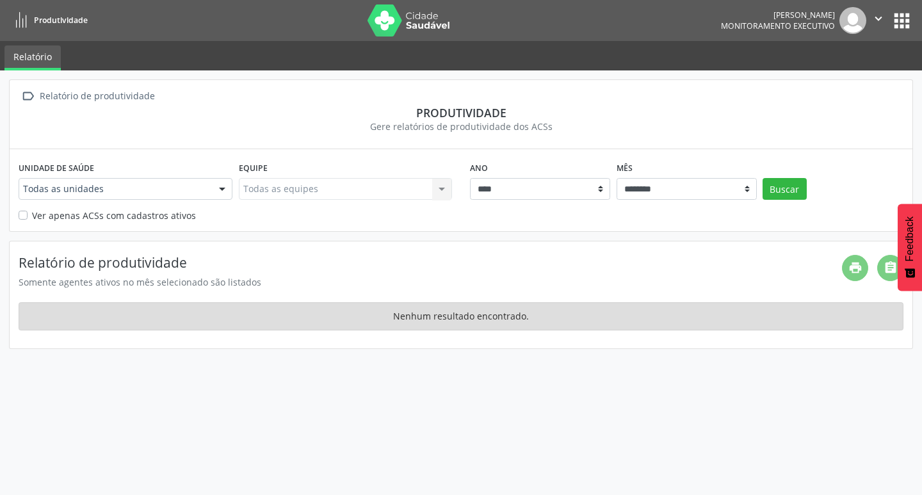
click at [315, 186] on div "Todas as equipes Todas as equipes Nenhum resultado encontrado para: " " Não há …" at bounding box center [346, 189] width 214 height 22
click at [430, 181] on div "Todas as equipes Todas as equipes Nenhum resultado encontrado para: " " Não há …" at bounding box center [346, 189] width 214 height 22
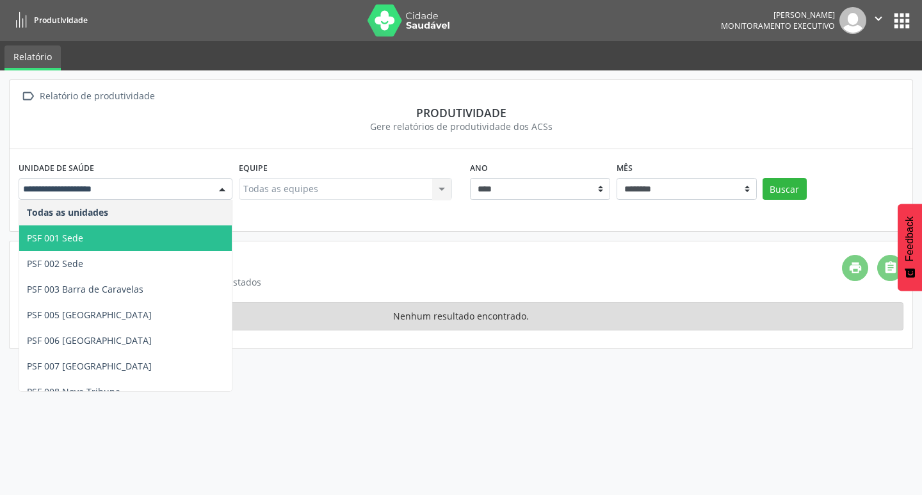
click at [168, 244] on span "PSF 001 Sede" at bounding box center [125, 238] width 213 height 26
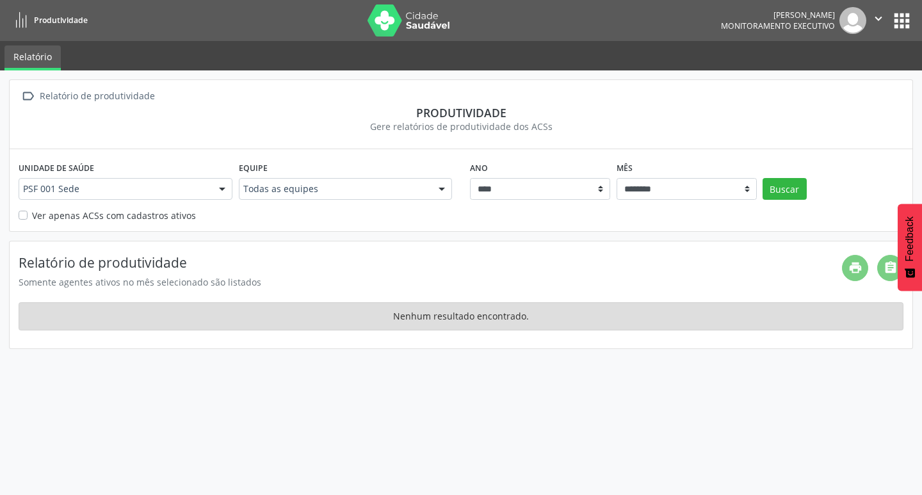
click at [394, 175] on div "Equipe Todas as equipes Todas as equipes Esb - Equipe de Saude Bucal - INE: 000…" at bounding box center [346, 183] width 220 height 50
click at [394, 181] on div at bounding box center [346, 189] width 214 height 22
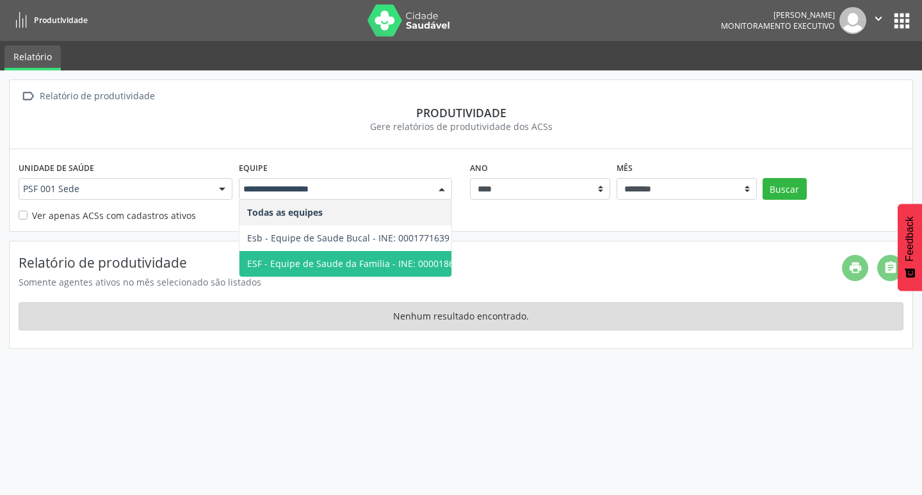
click at [389, 262] on span "ESF - Equipe de Saude da Familia - INE: 0000186481" at bounding box center [358, 264] width 222 height 12
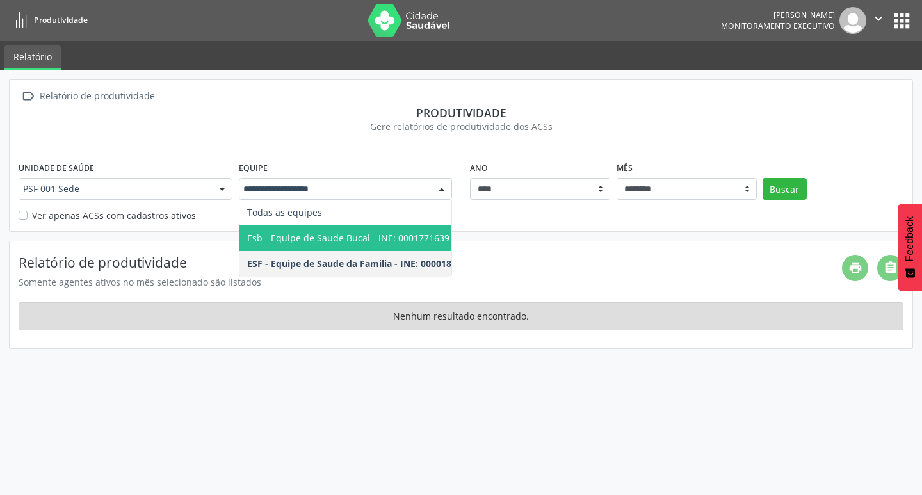
click at [403, 232] on span "Esb - Equipe de Saude Bucal - INE: 0001771639" at bounding box center [348, 238] width 202 height 12
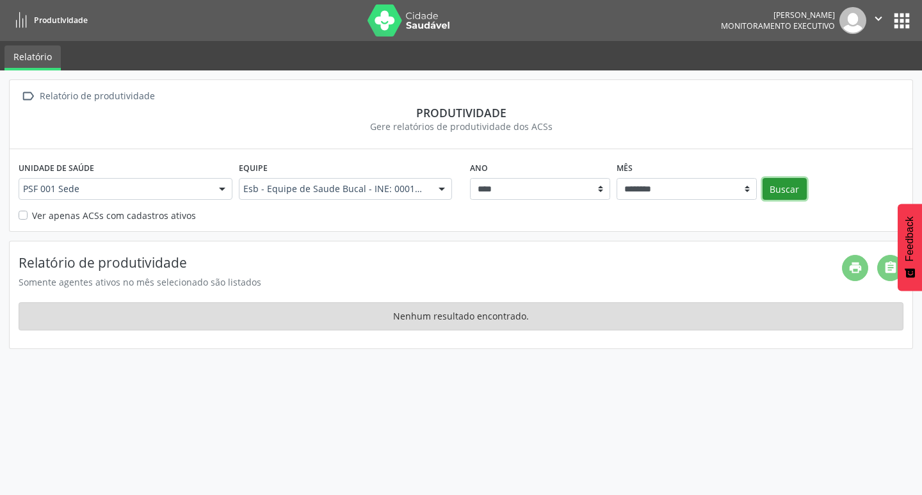
click at [792, 185] on button "Buscar" at bounding box center [785, 189] width 44 height 22
click at [207, 191] on div "PSF 001 Sede" at bounding box center [126, 189] width 214 height 22
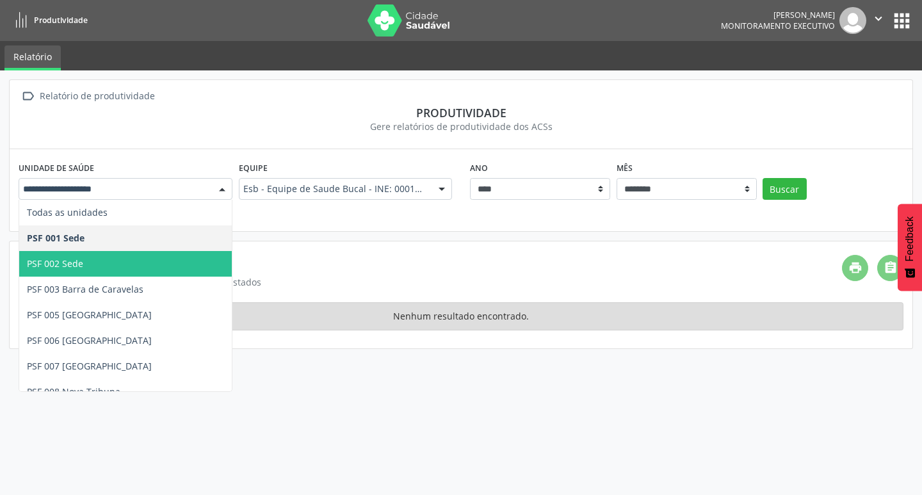
click at [154, 268] on span "PSF 002 Sede" at bounding box center [125, 264] width 213 height 26
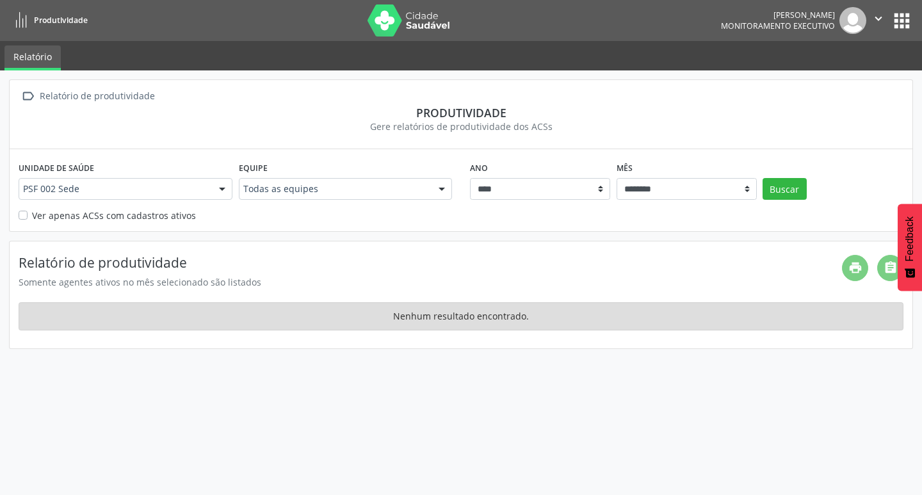
click at [329, 179] on div "Todas as equipes" at bounding box center [346, 189] width 214 height 22
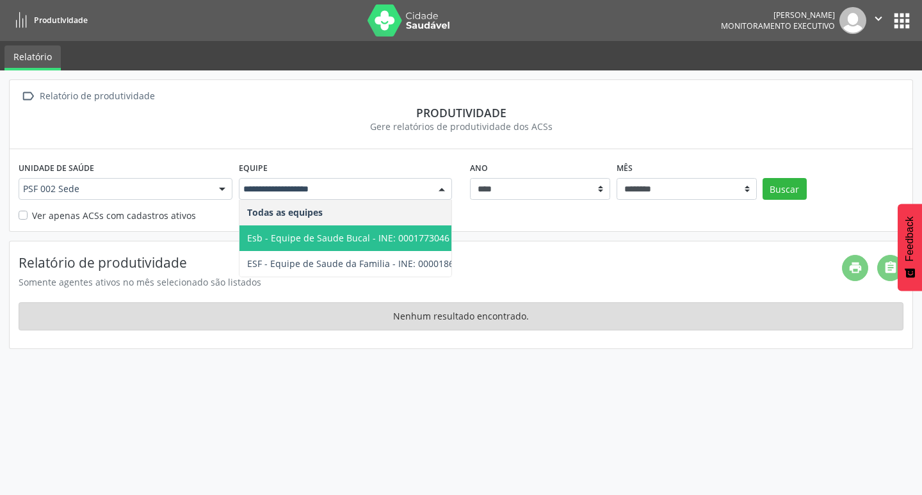
click at [329, 229] on span "Esb - Equipe de Saude Bucal - INE: 0001773046" at bounding box center [359, 238] width 238 height 26
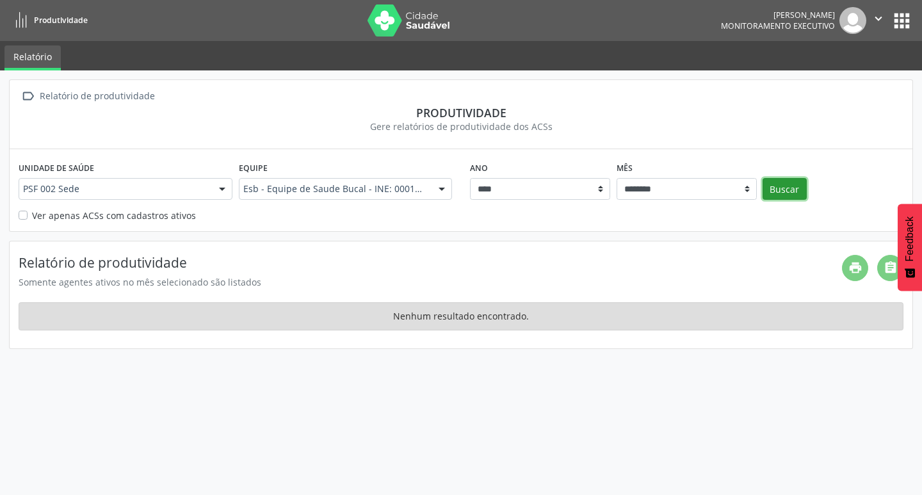
click at [771, 188] on button "Buscar" at bounding box center [785, 189] width 44 height 22
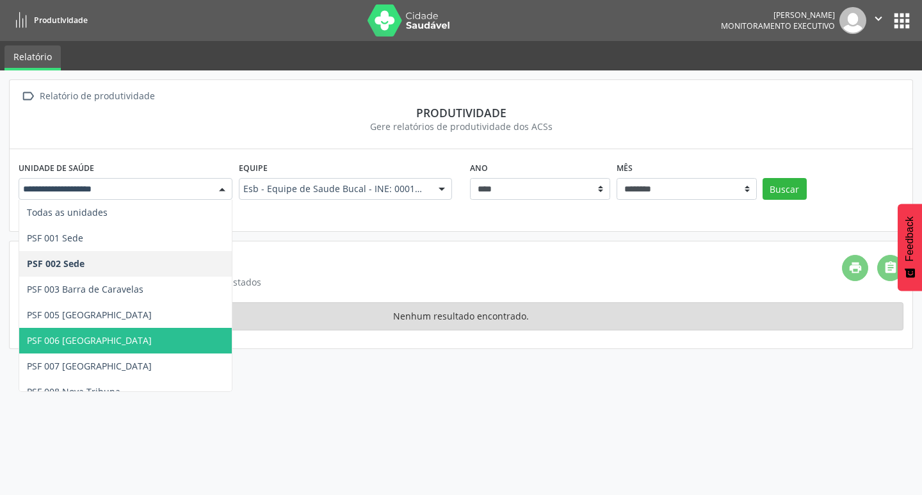
click at [115, 329] on span "PSF 006 [GEOGRAPHIC_DATA]" at bounding box center [125, 341] width 213 height 26
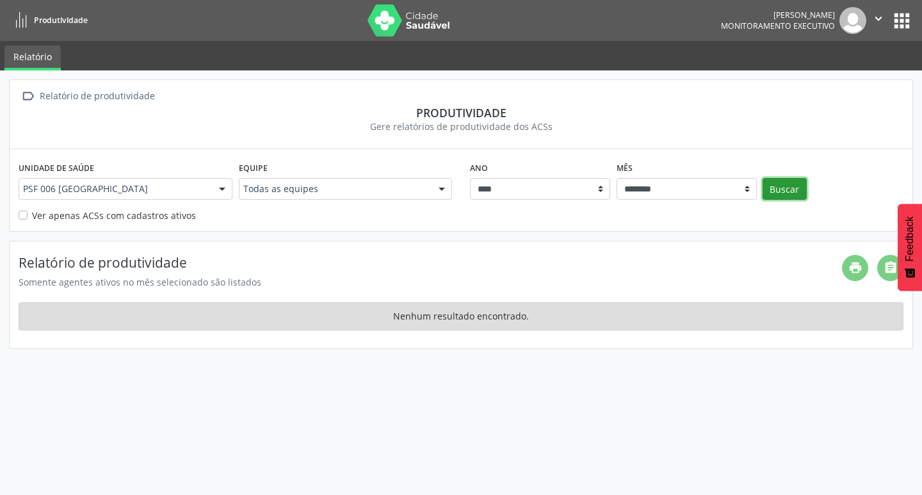
click at [780, 192] on button "Buscar" at bounding box center [785, 189] width 44 height 22
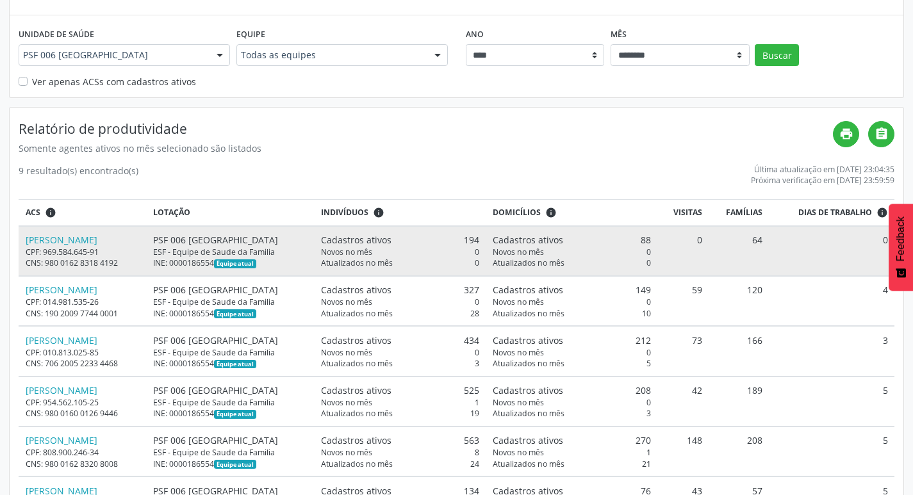
scroll to position [64, 0]
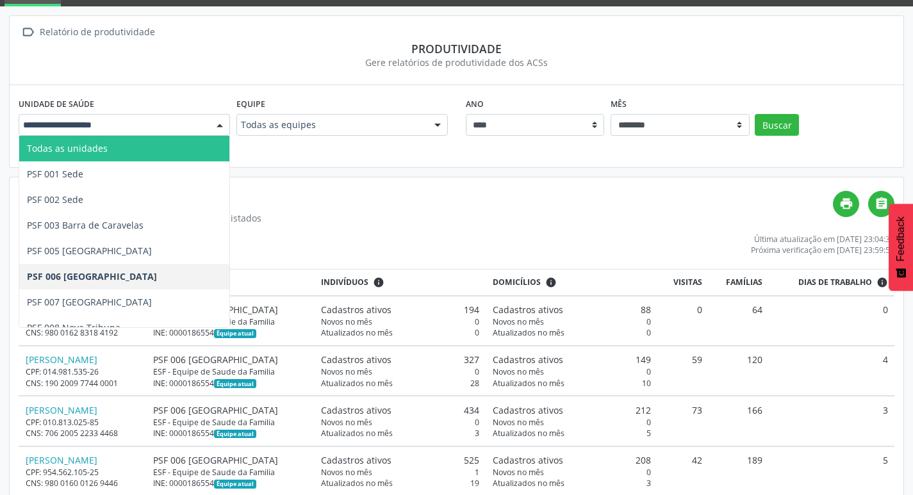
click at [157, 147] on span "Todas as unidades" at bounding box center [124, 149] width 210 height 26
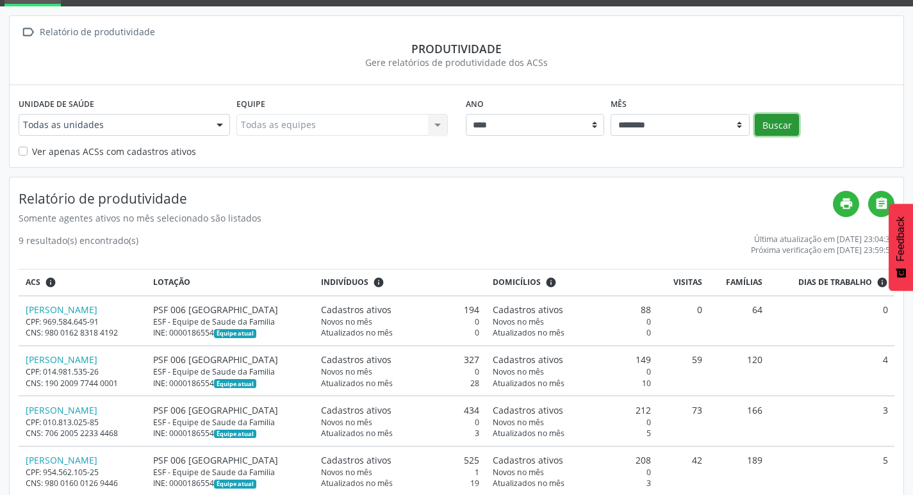
click at [758, 127] on button "Buscar" at bounding box center [777, 125] width 44 height 22
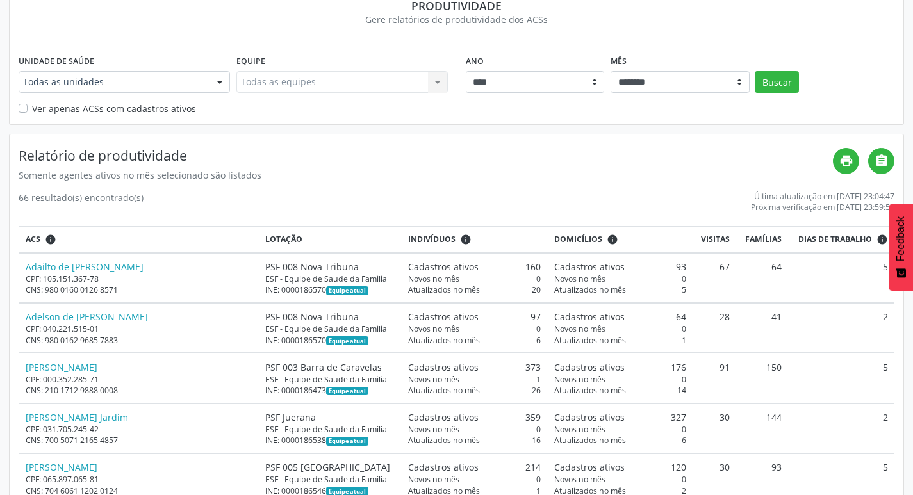
scroll to position [0, 0]
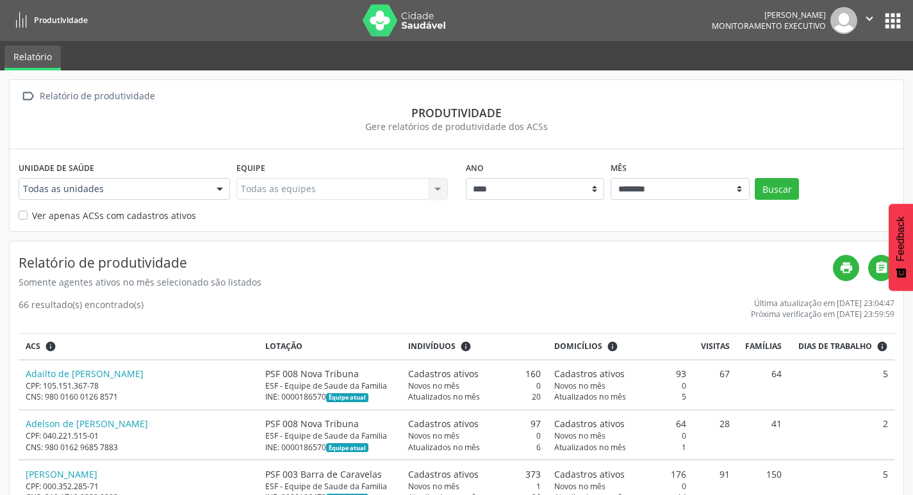
click at [386, 15] on img at bounding box center [404, 20] width 83 height 32
